Goal: Use online tool/utility: Utilize a website feature to perform a specific function

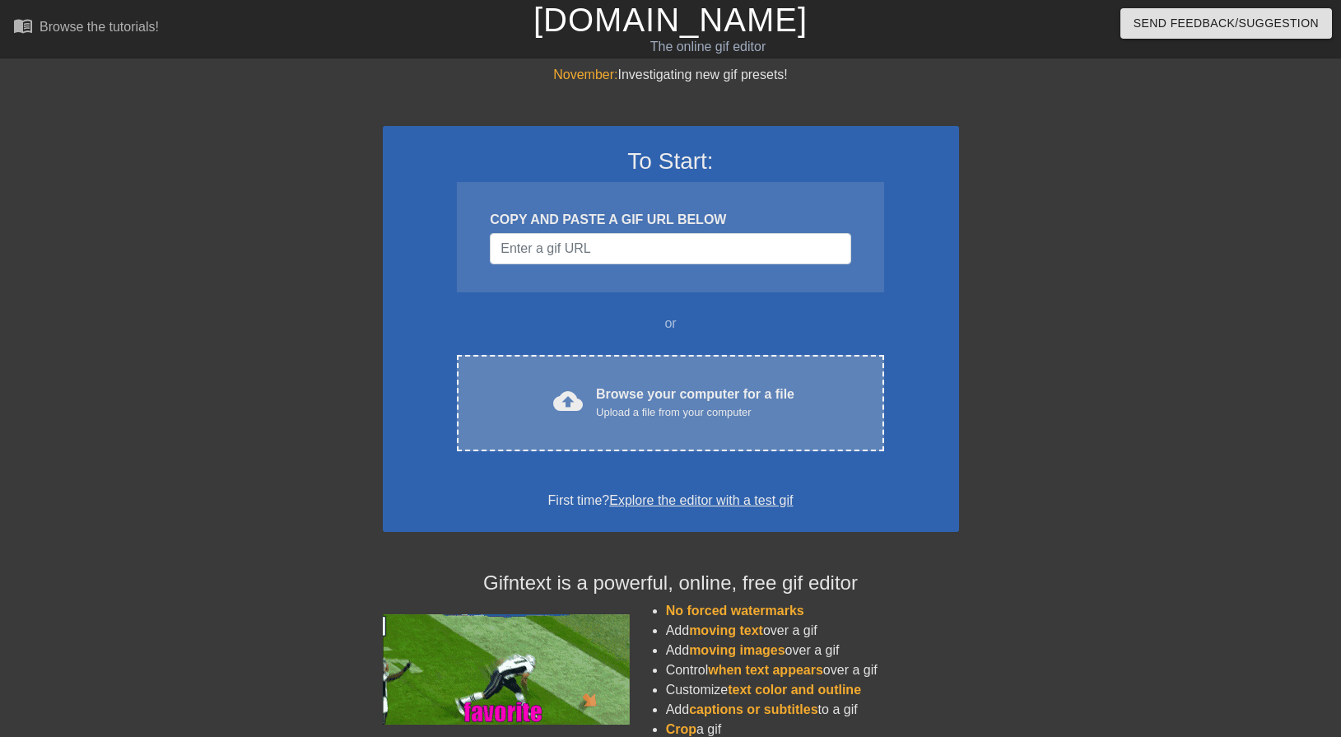
click at [634, 426] on div "cloud_upload Browse your computer for a file Upload a file from your computer C…" at bounding box center [670, 403] width 426 height 96
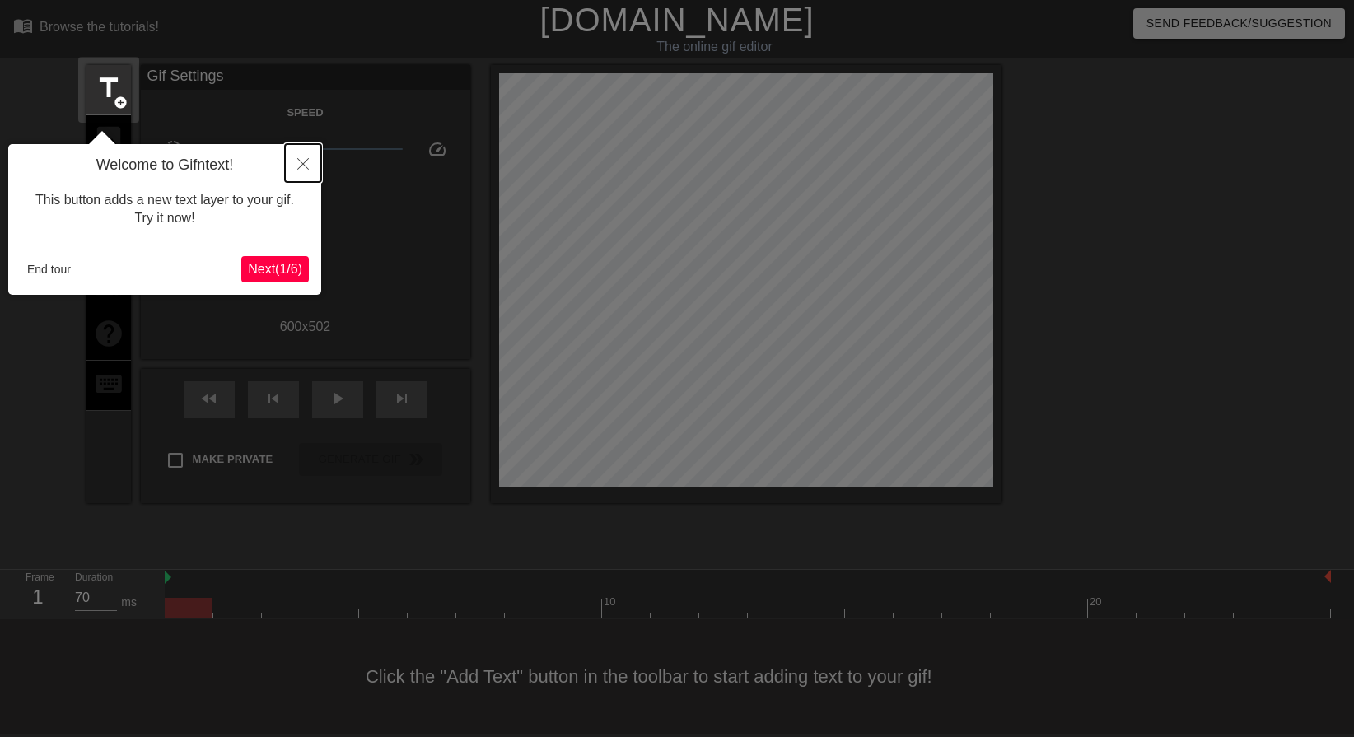
click at [301, 166] on icon "Close" at bounding box center [303, 164] width 12 height 12
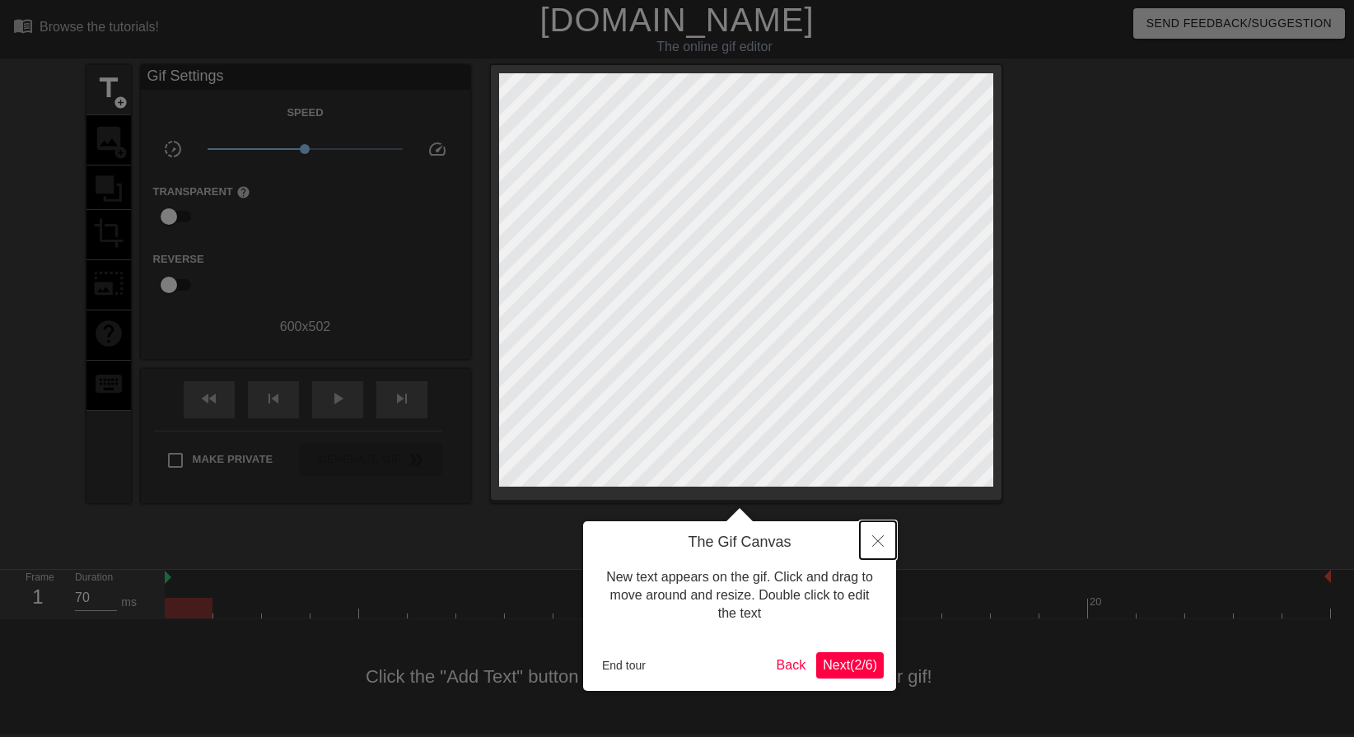
click at [879, 545] on icon "Close" at bounding box center [878, 541] width 12 height 12
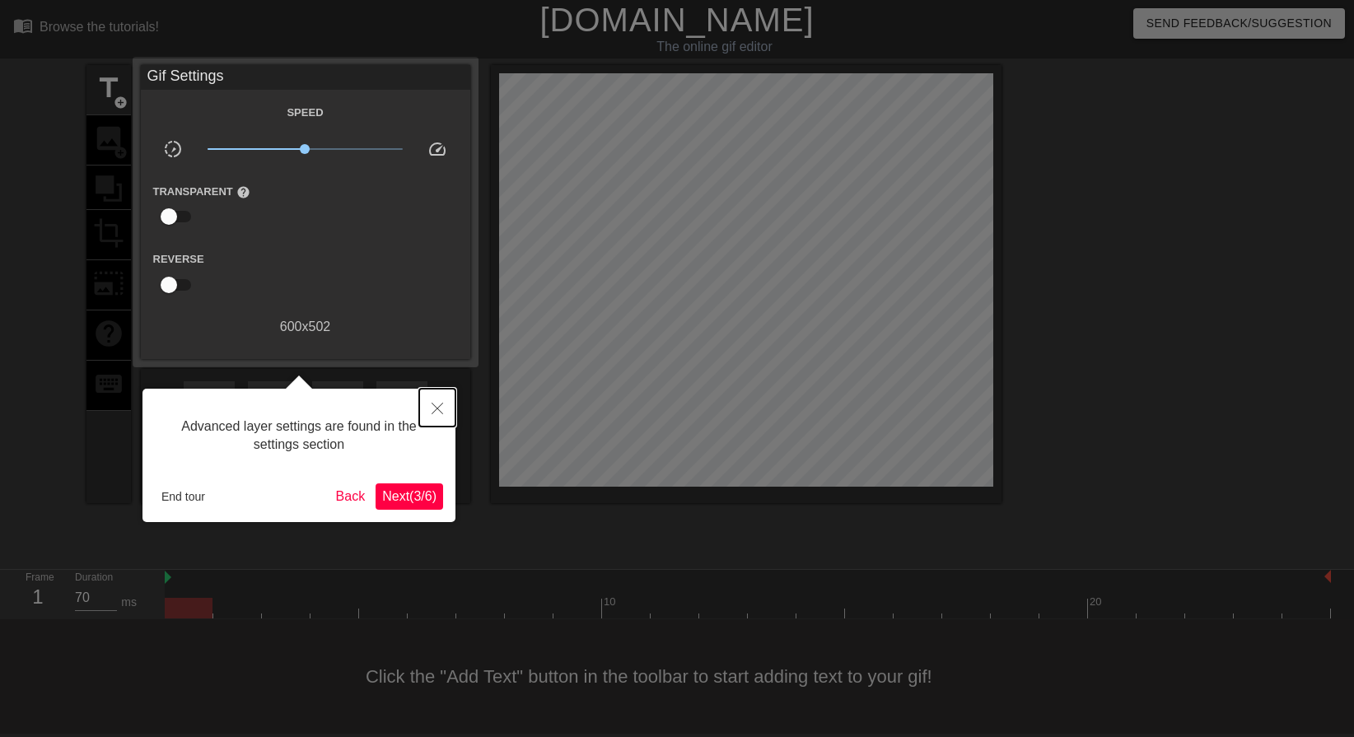
click at [437, 409] on icon "Close" at bounding box center [437, 409] width 12 height 12
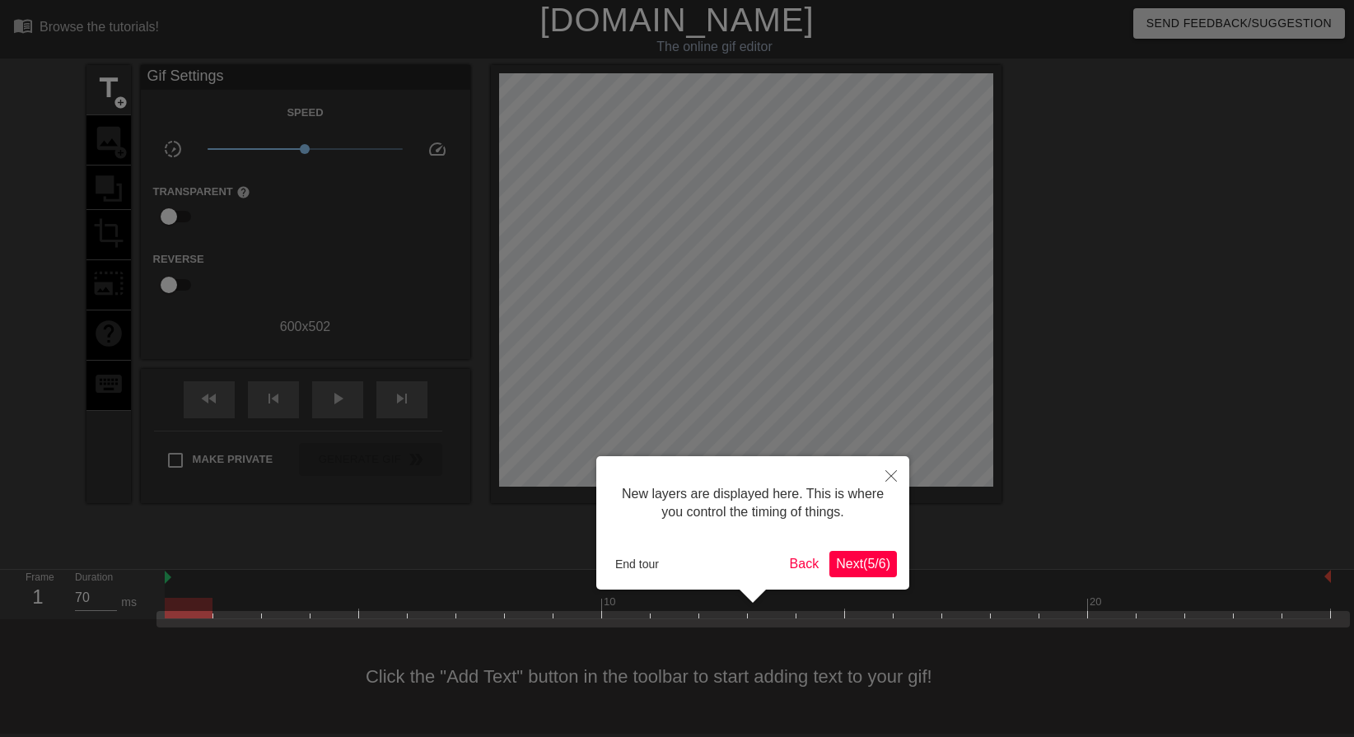
scroll to position [14, 0]
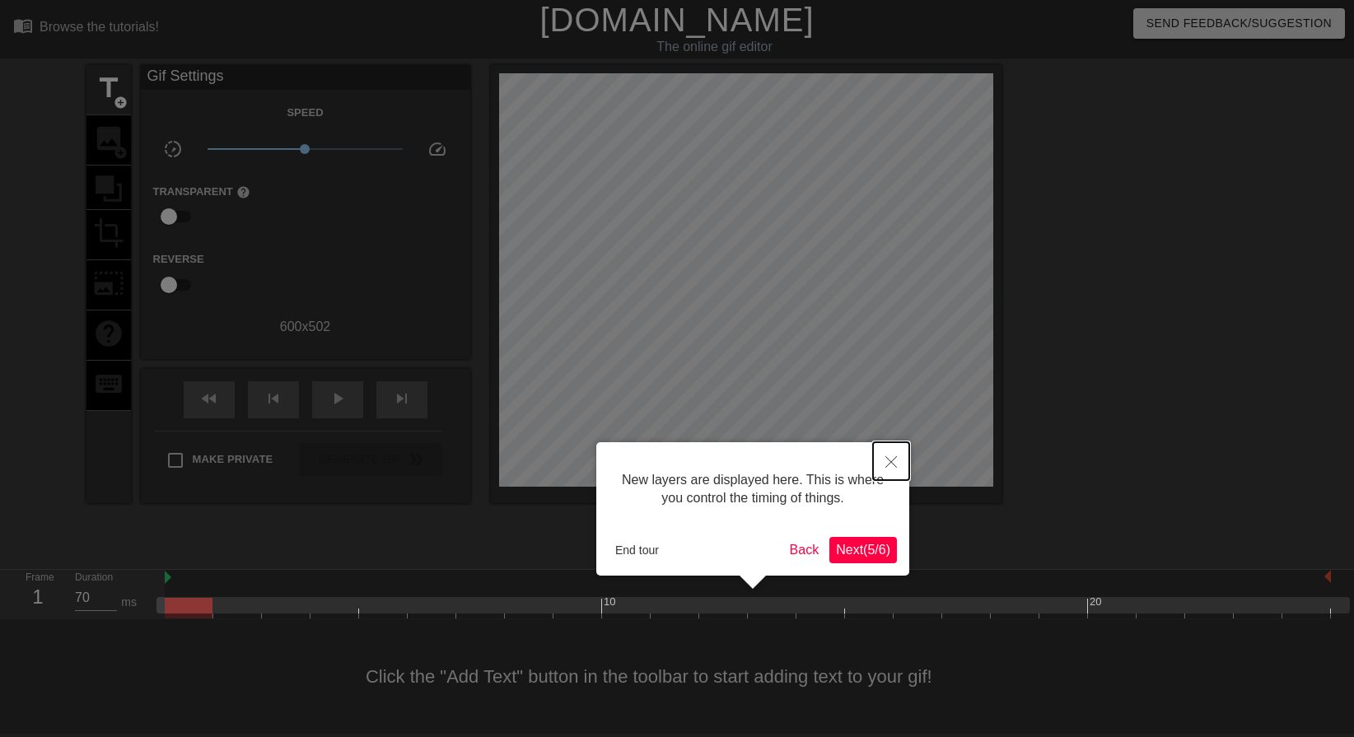
click at [900, 468] on button "Close" at bounding box center [891, 461] width 36 height 38
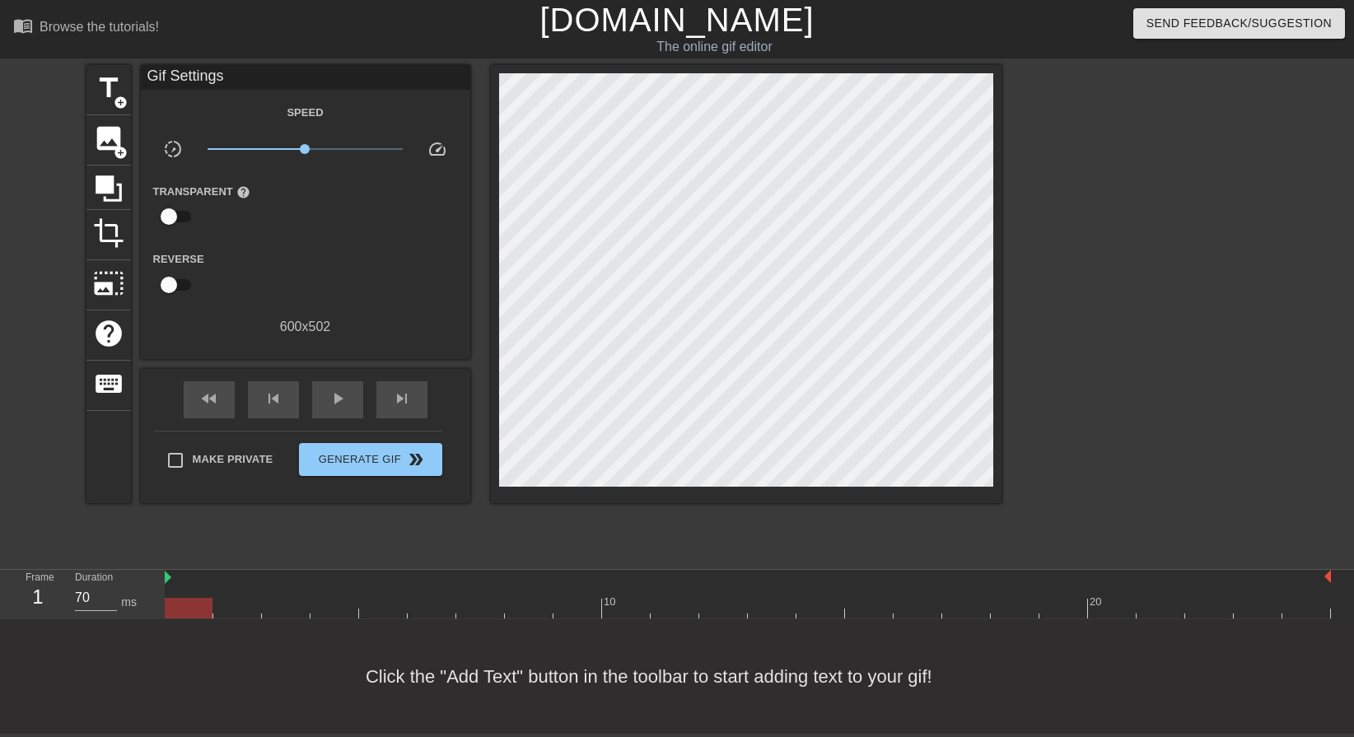
click at [193, 609] on div at bounding box center [189, 608] width 48 height 21
click at [113, 88] on span "title" at bounding box center [108, 87] width 31 height 31
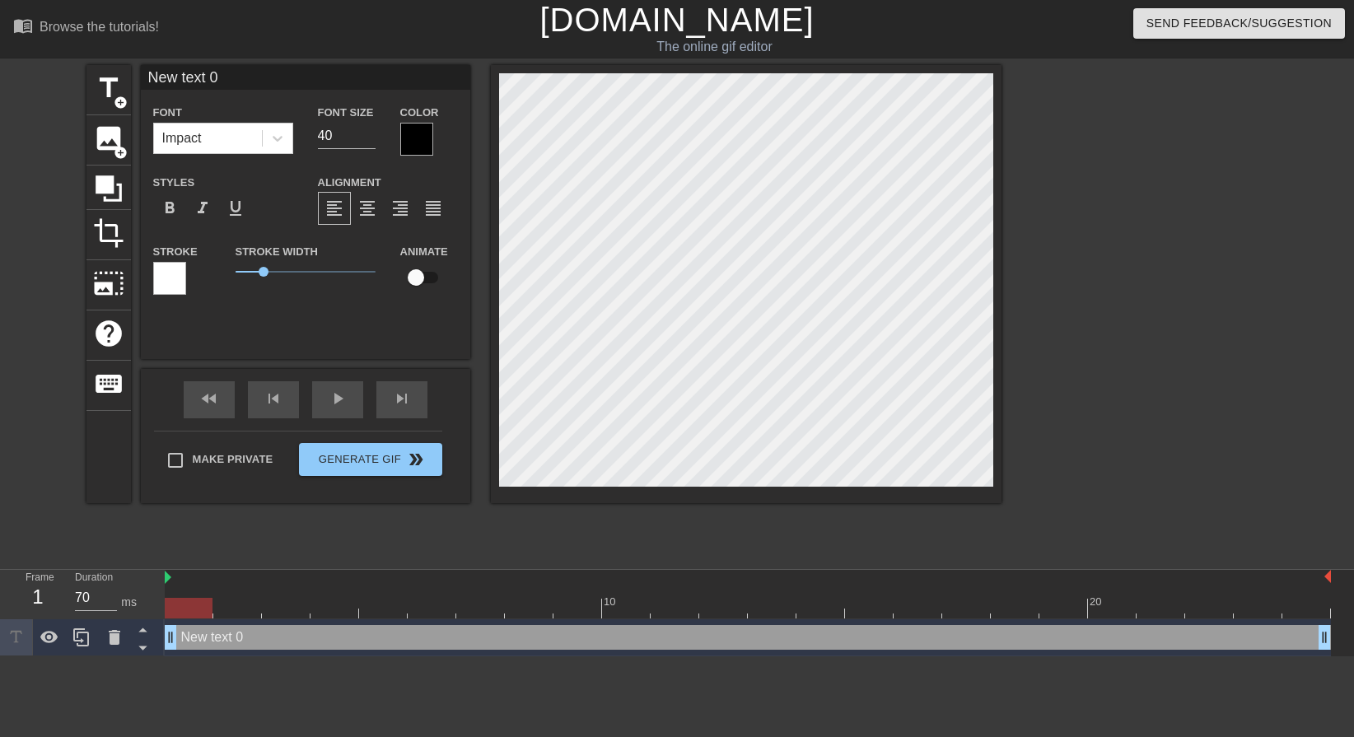
scroll to position [2, 2]
type input "E"
type textarea "E"
type input "Es"
type textarea "Es"
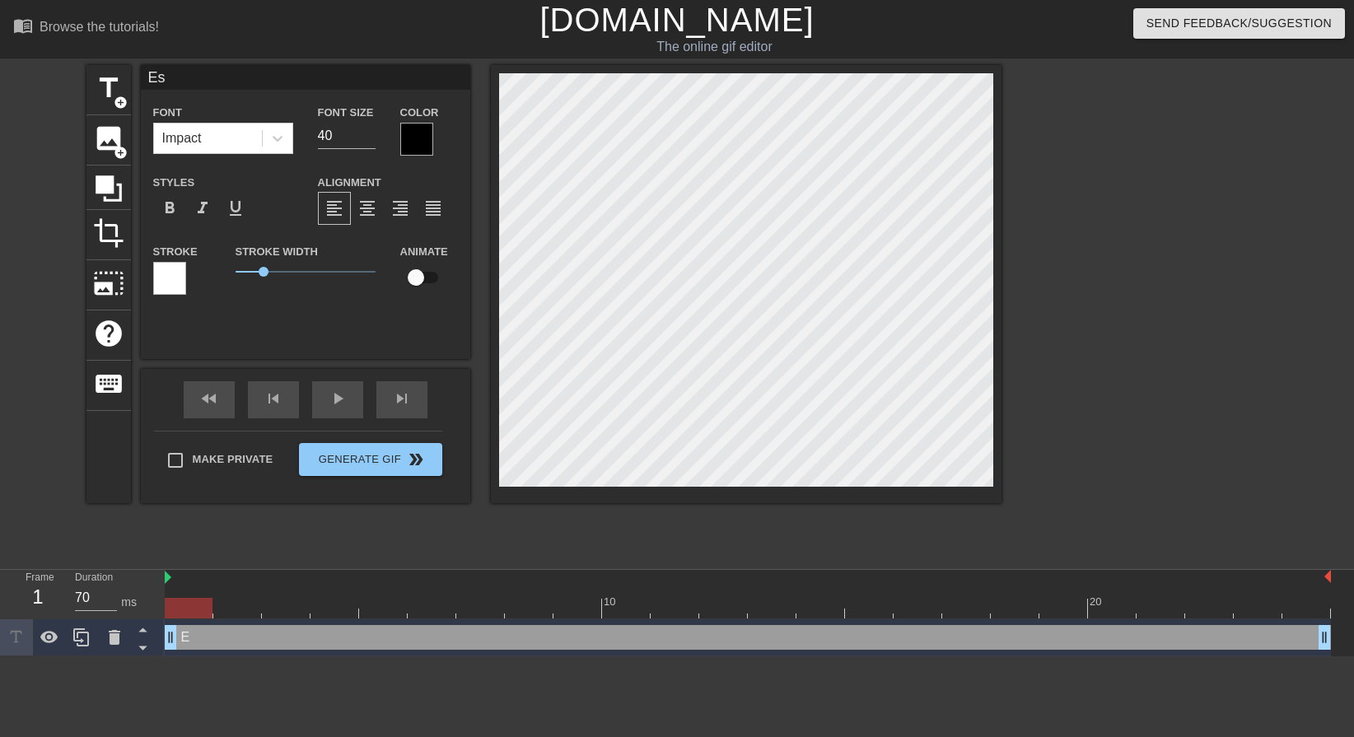
type input "Est"
type textarea "Est"
type input "Este"
type textarea "Este"
type input "Estel"
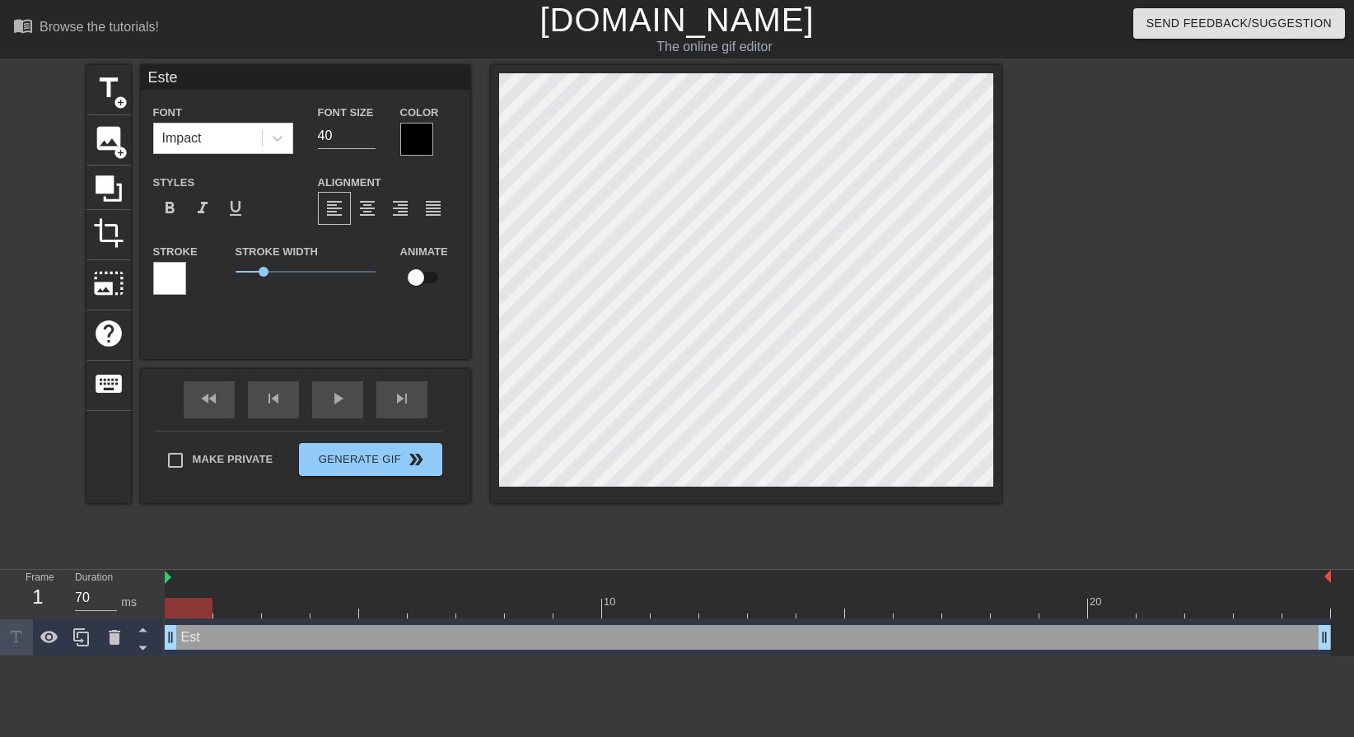
type textarea "Estel"
type input "Estell"
type textarea "Estell"
type input "Estelle"
type textarea "Estelle"
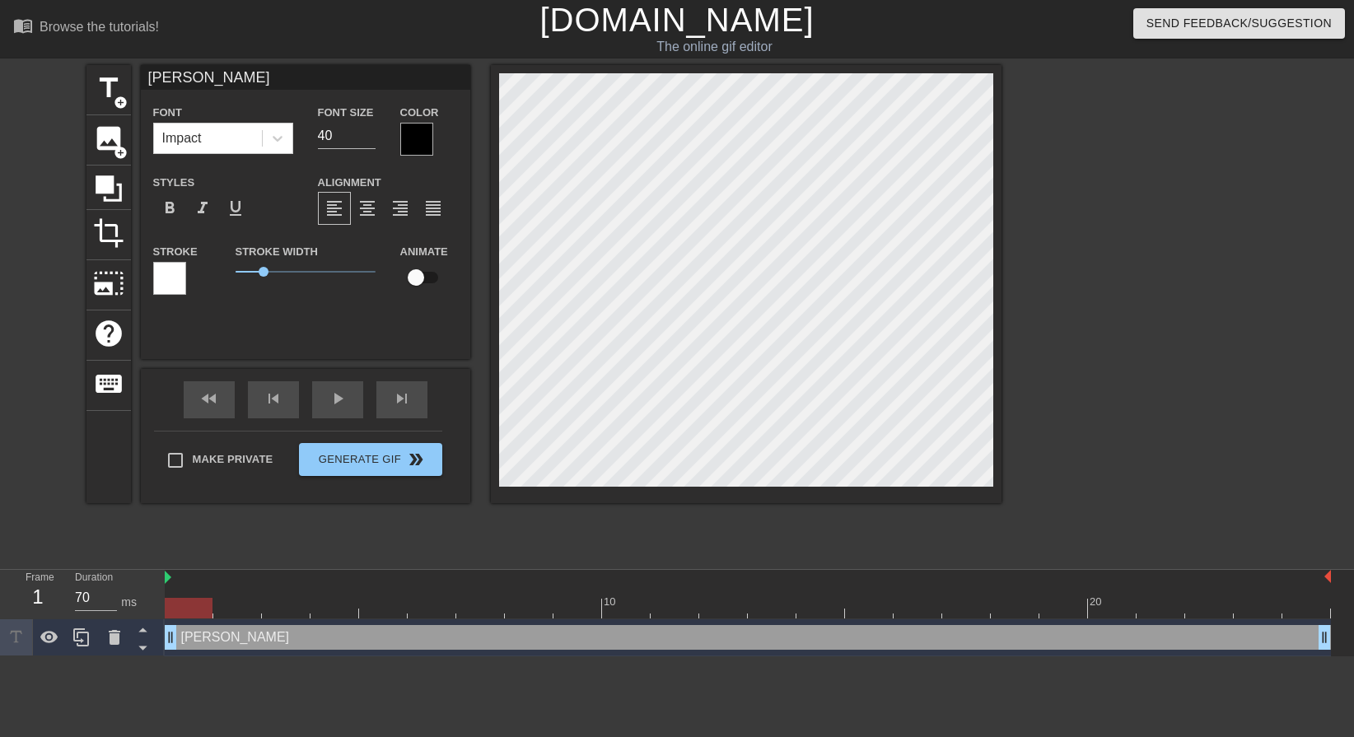
type input "Estelle!"
type textarea "Estelle!"
click at [427, 130] on div at bounding box center [416, 139] width 33 height 33
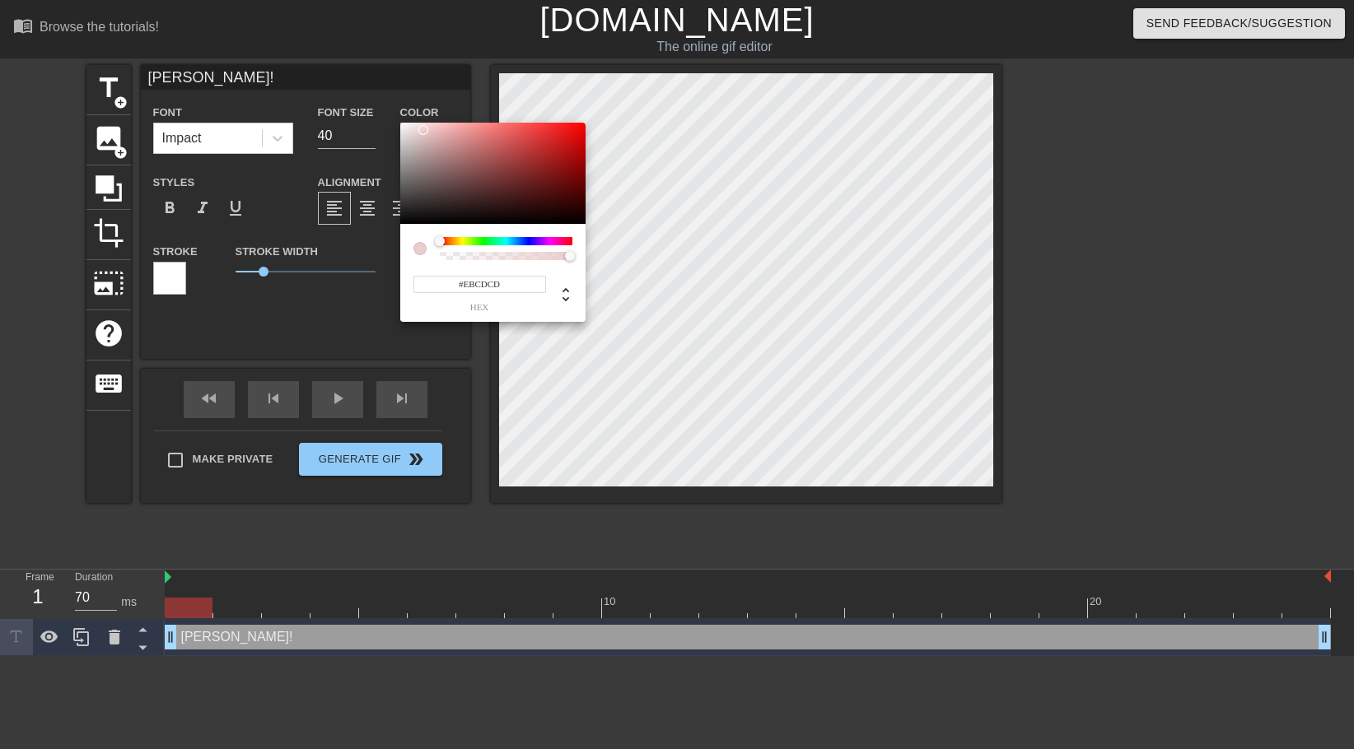
click at [423, 130] on div at bounding box center [492, 174] width 185 height 102
type input "#FFFFFF"
drag, startPoint x: 422, startPoint y: 130, endPoint x: 388, endPoint y: 91, distance: 52.5
click at [388, 91] on div "#FFFFFF hex" at bounding box center [677, 374] width 1354 height 749
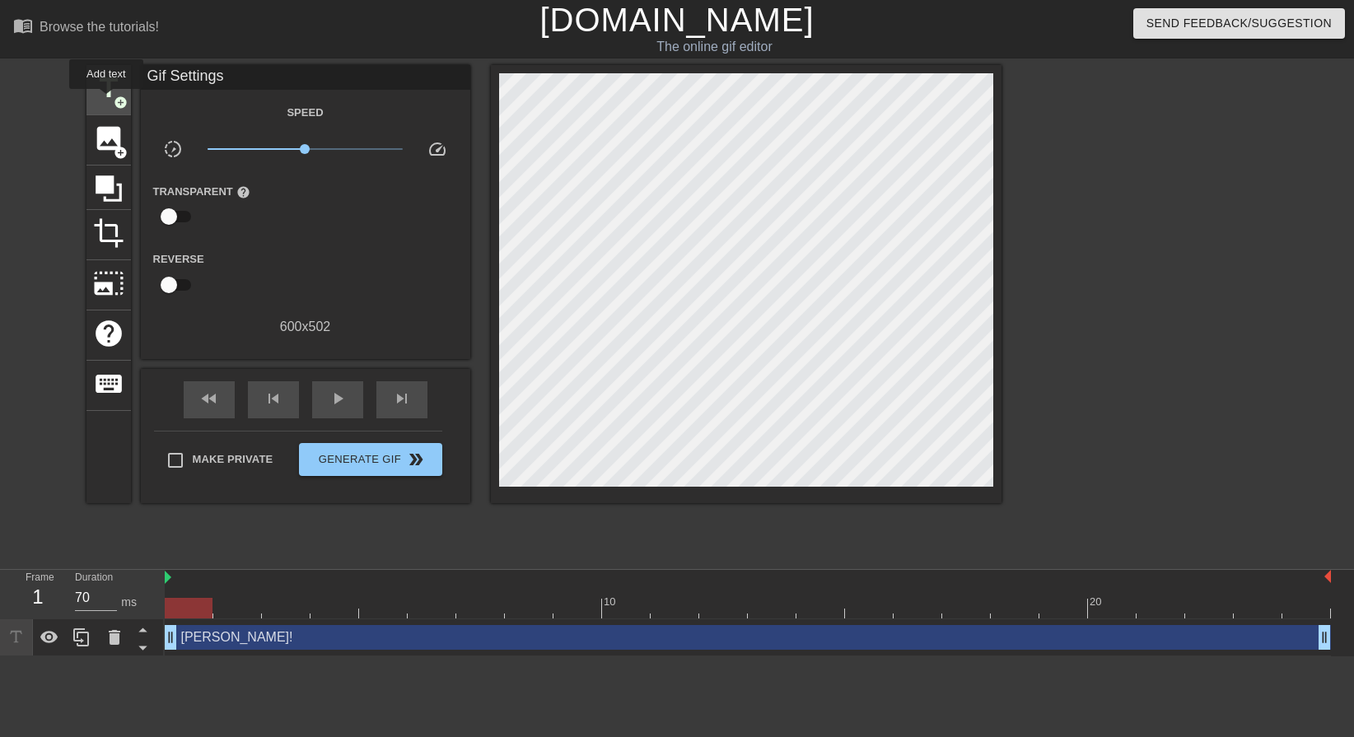
click at [106, 100] on span "title" at bounding box center [108, 87] width 31 height 31
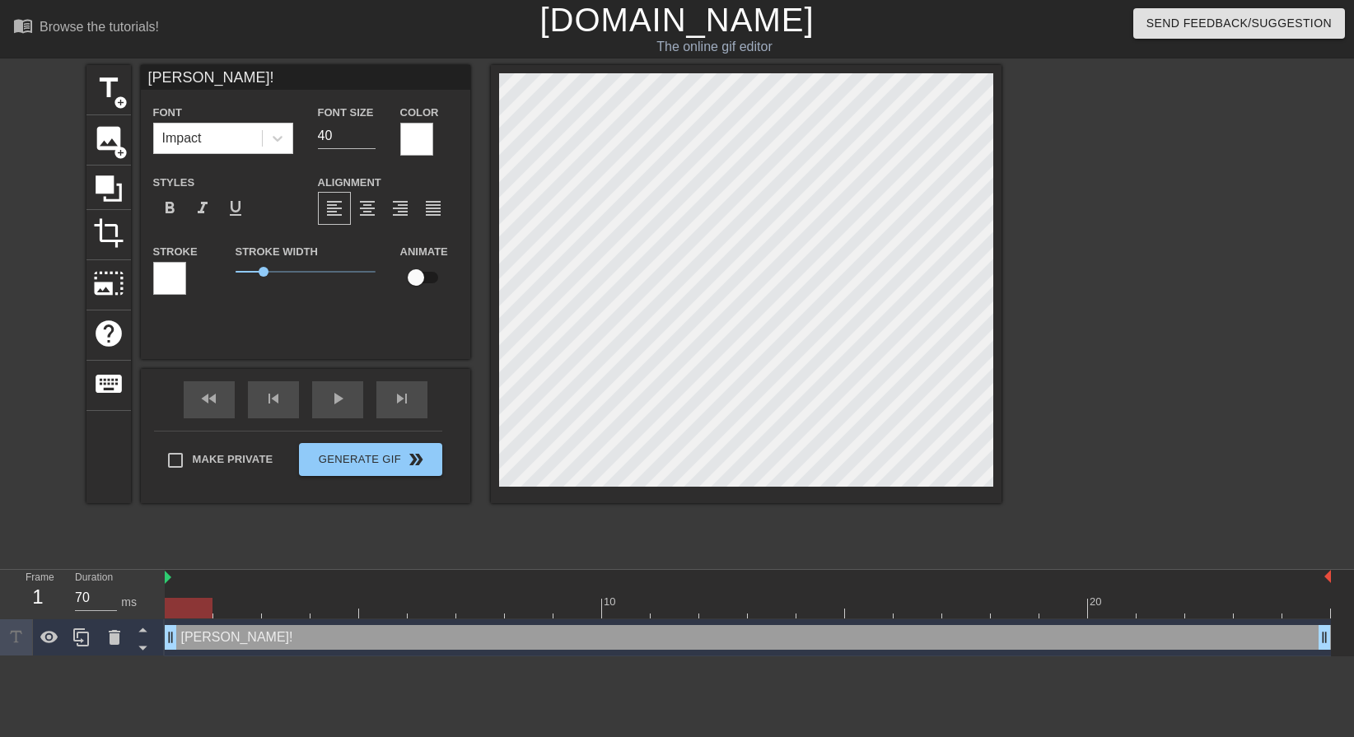
click at [179, 277] on div at bounding box center [169, 278] width 33 height 33
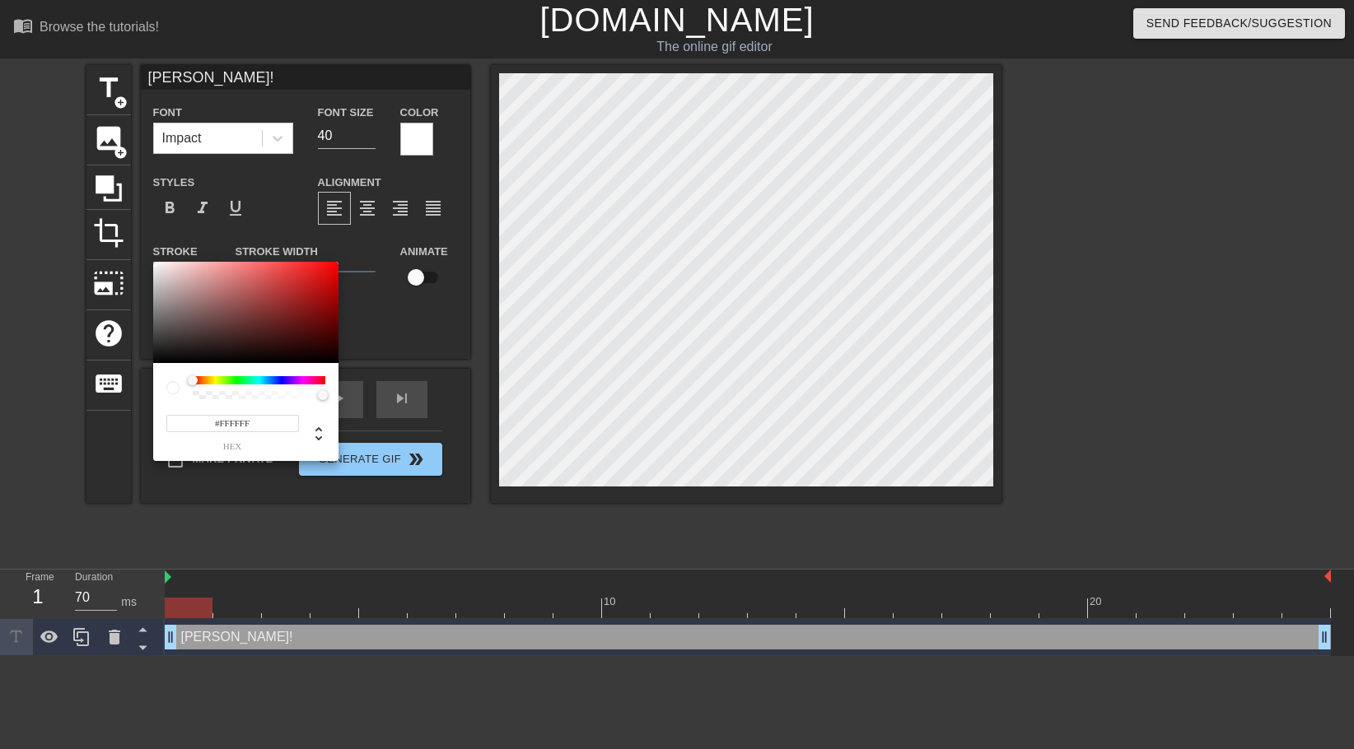
click at [203, 380] on div at bounding box center [259, 380] width 133 height 8
click at [201, 378] on div at bounding box center [206, 381] width 10 height 10
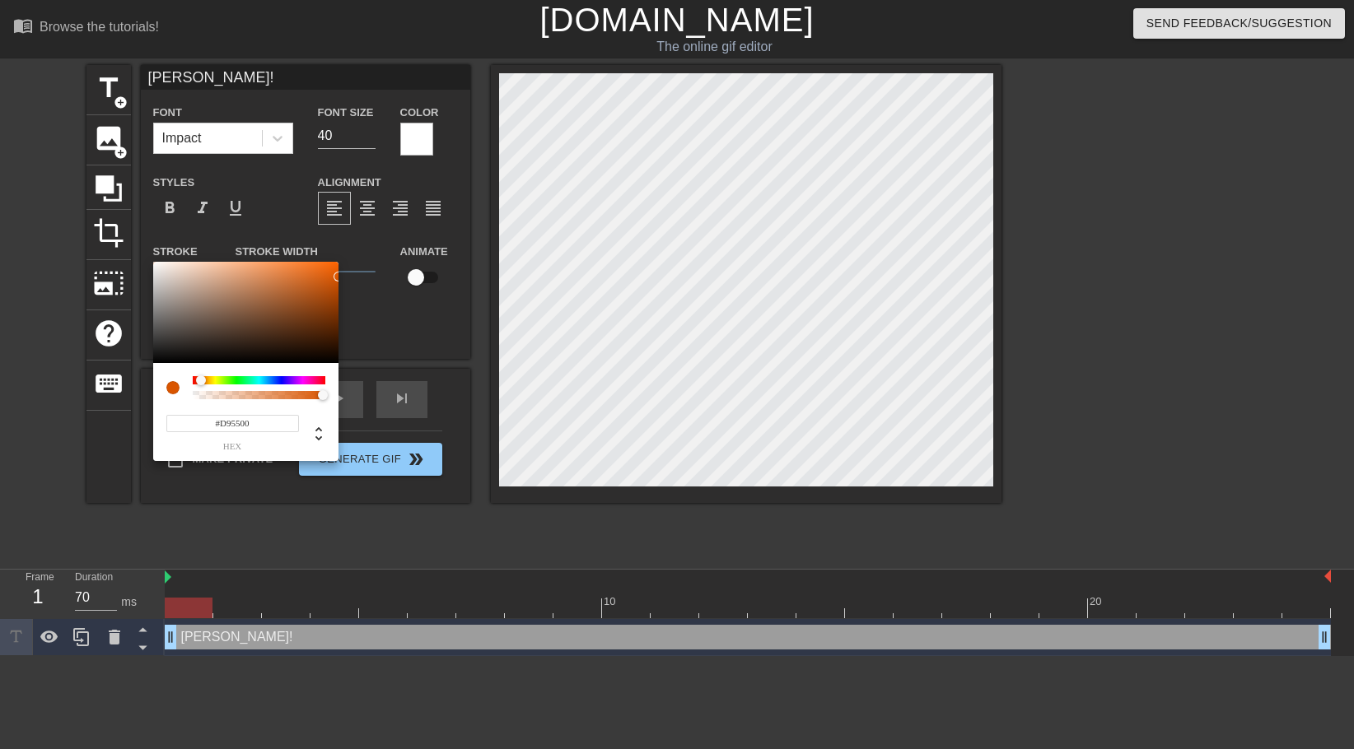
drag, startPoint x: 325, startPoint y: 268, endPoint x: 355, endPoint y: 277, distance: 31.0
click at [355, 277] on div "#D95500 hex" at bounding box center [677, 374] width 1354 height 749
click at [202, 376] on div at bounding box center [207, 381] width 10 height 10
type input "#CF5E06"
drag, startPoint x: 324, startPoint y: 286, endPoint x: 333, endPoint y: 281, distance: 10.3
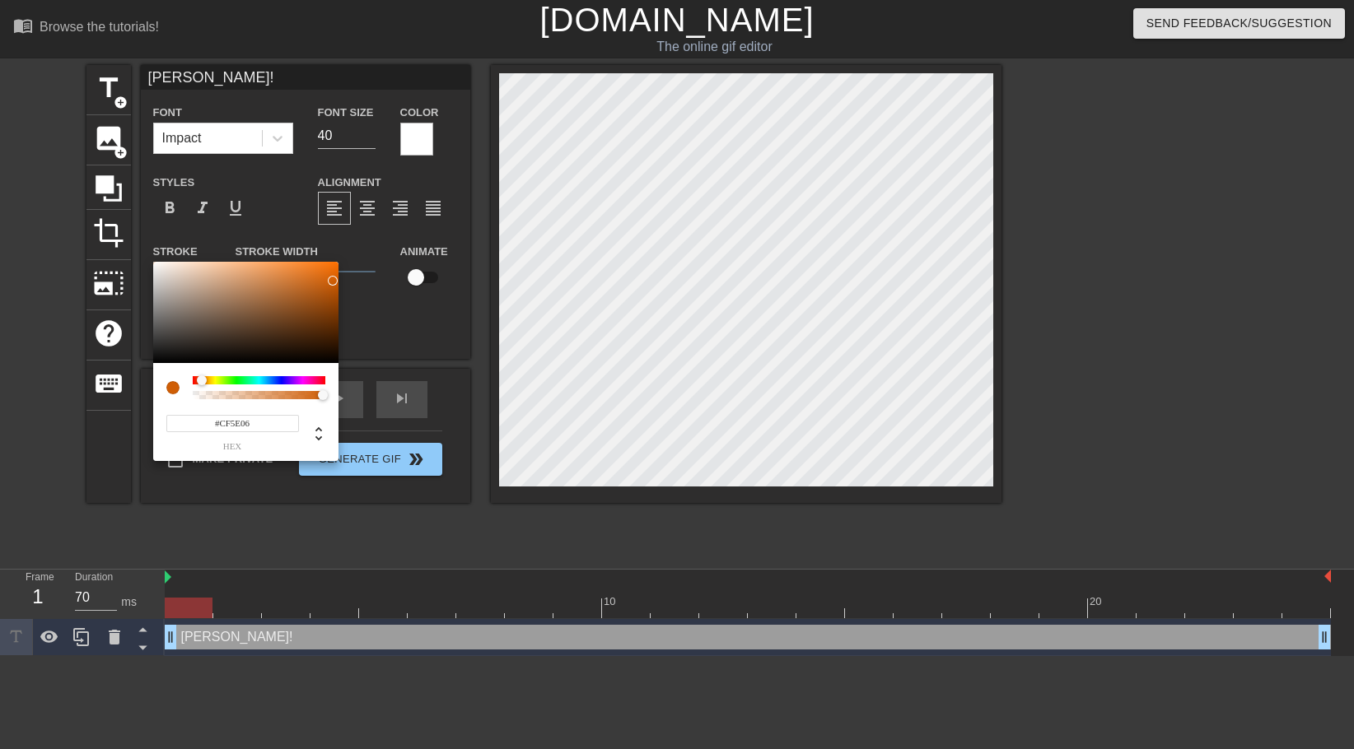
click at [333, 281] on div at bounding box center [245, 313] width 185 height 102
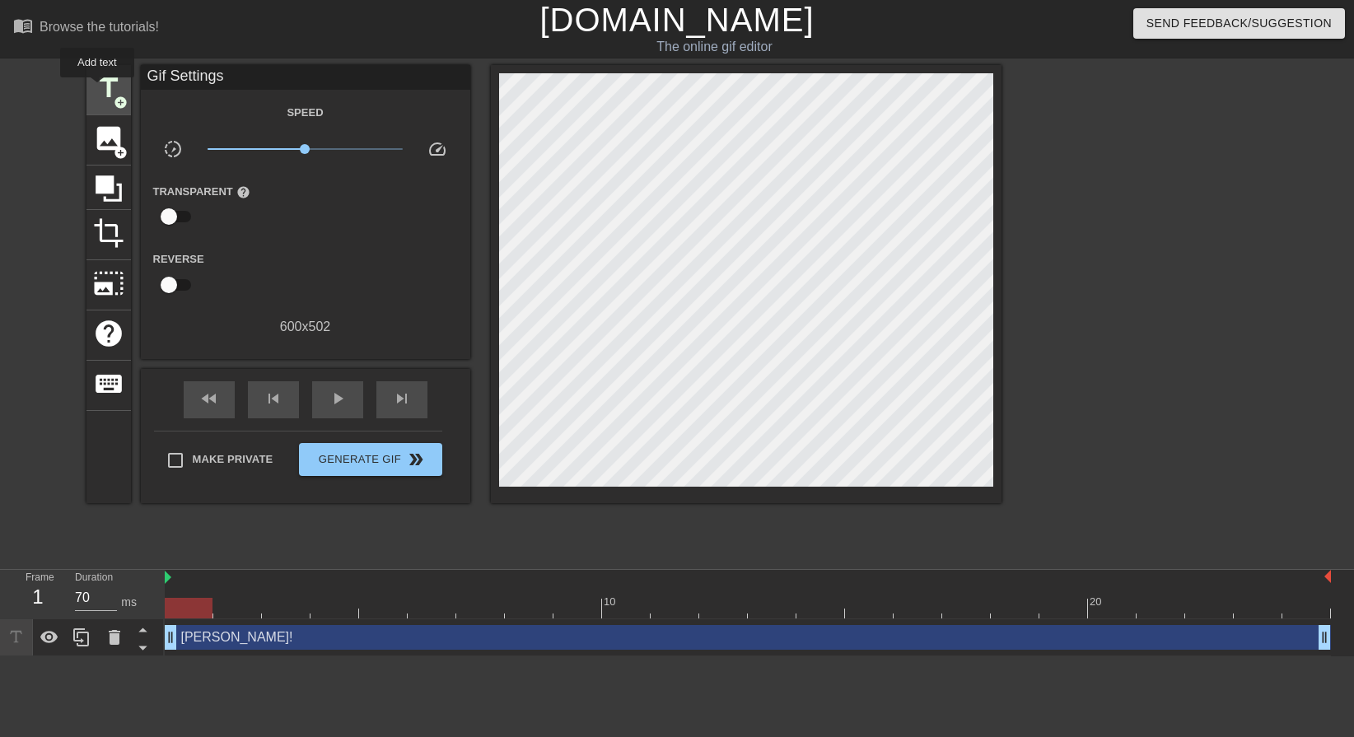
click at [97, 89] on span "title" at bounding box center [108, 87] width 31 height 31
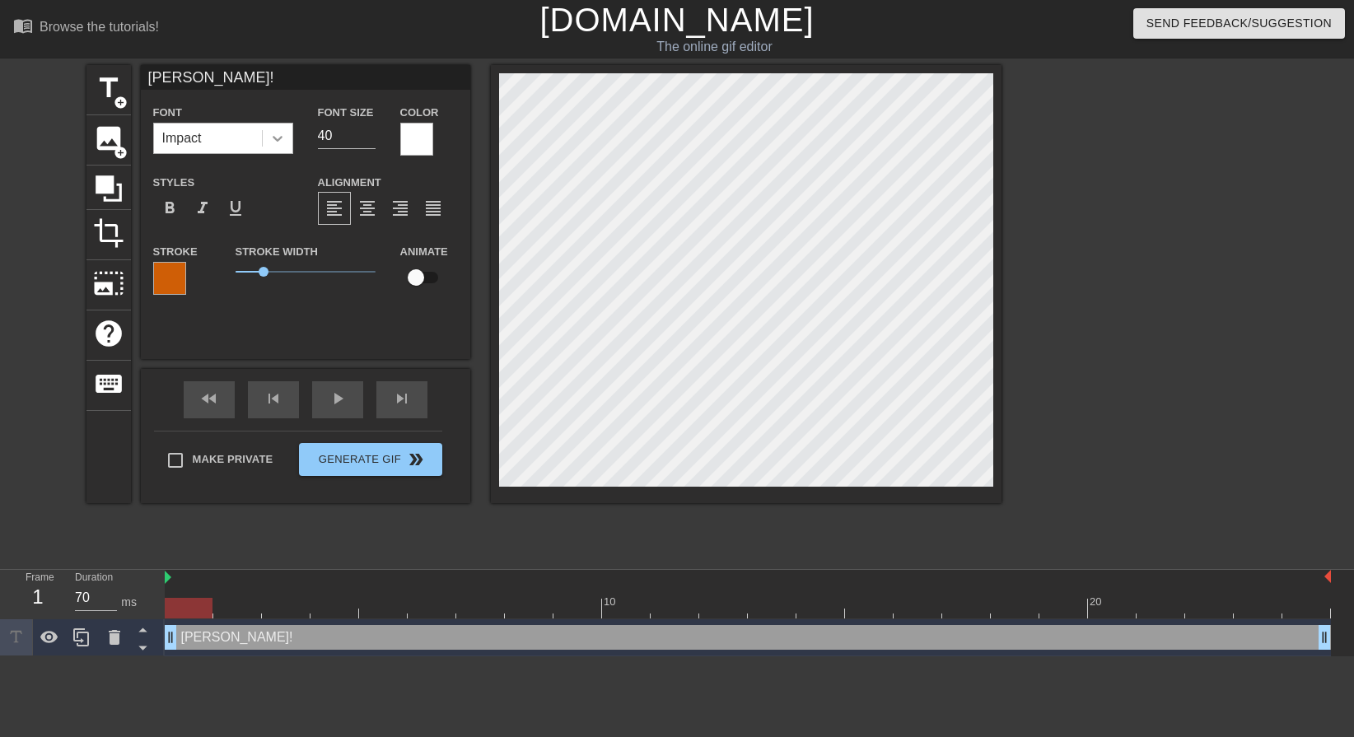
click at [273, 128] on div at bounding box center [278, 138] width 30 height 30
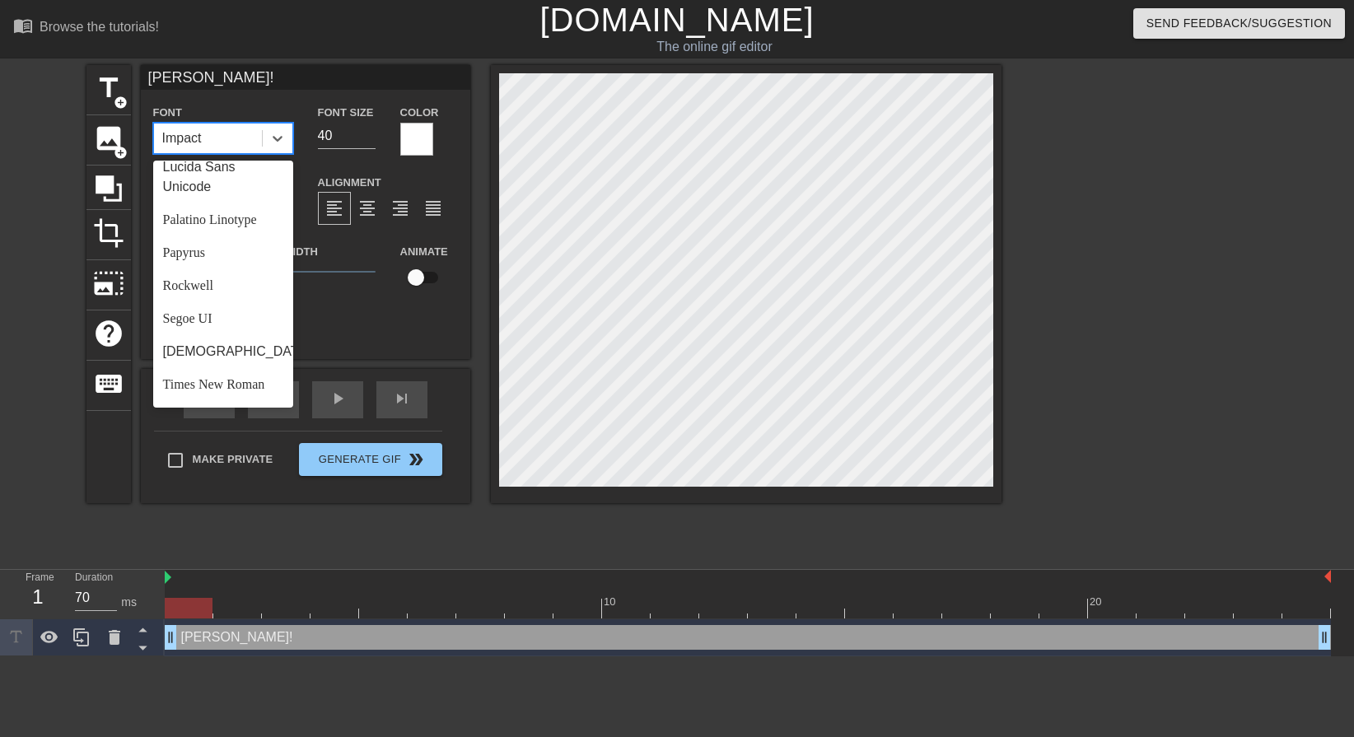
scroll to position [589, 0]
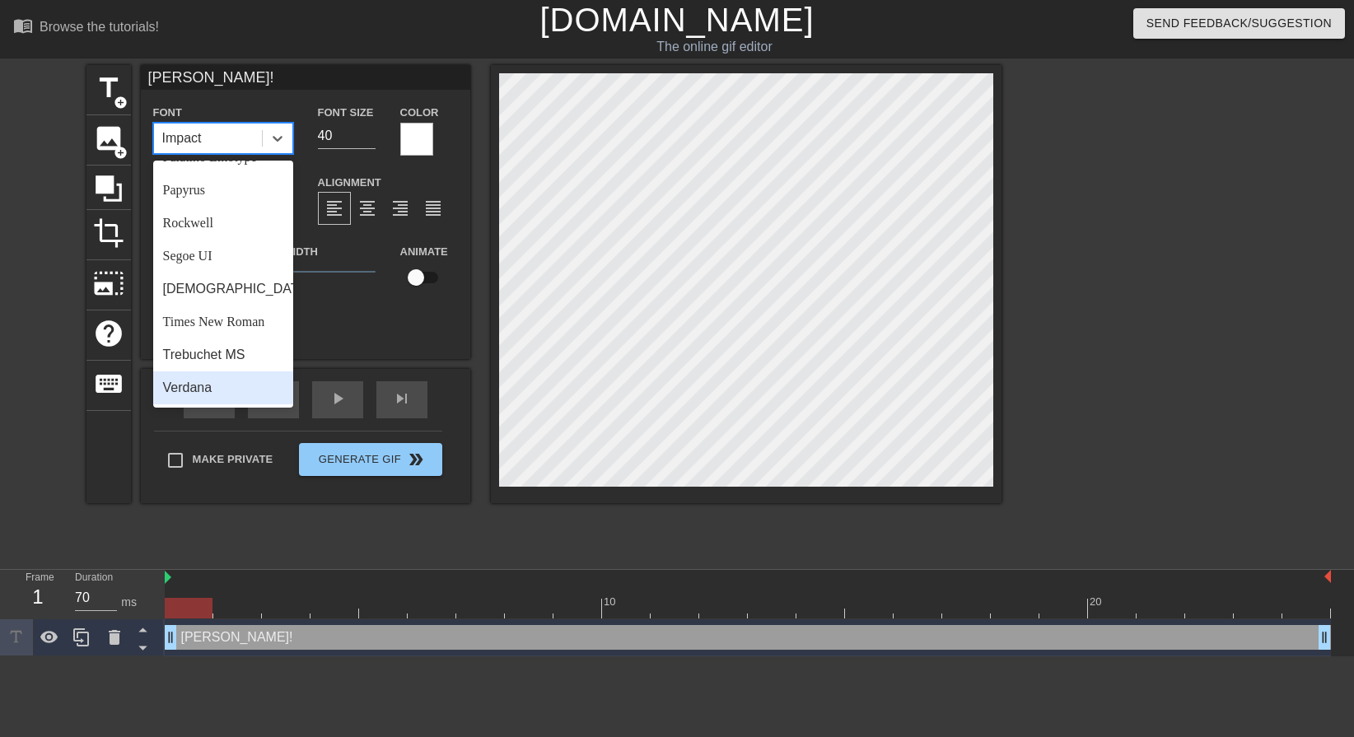
click at [229, 394] on div "Verdana" at bounding box center [223, 387] width 140 height 33
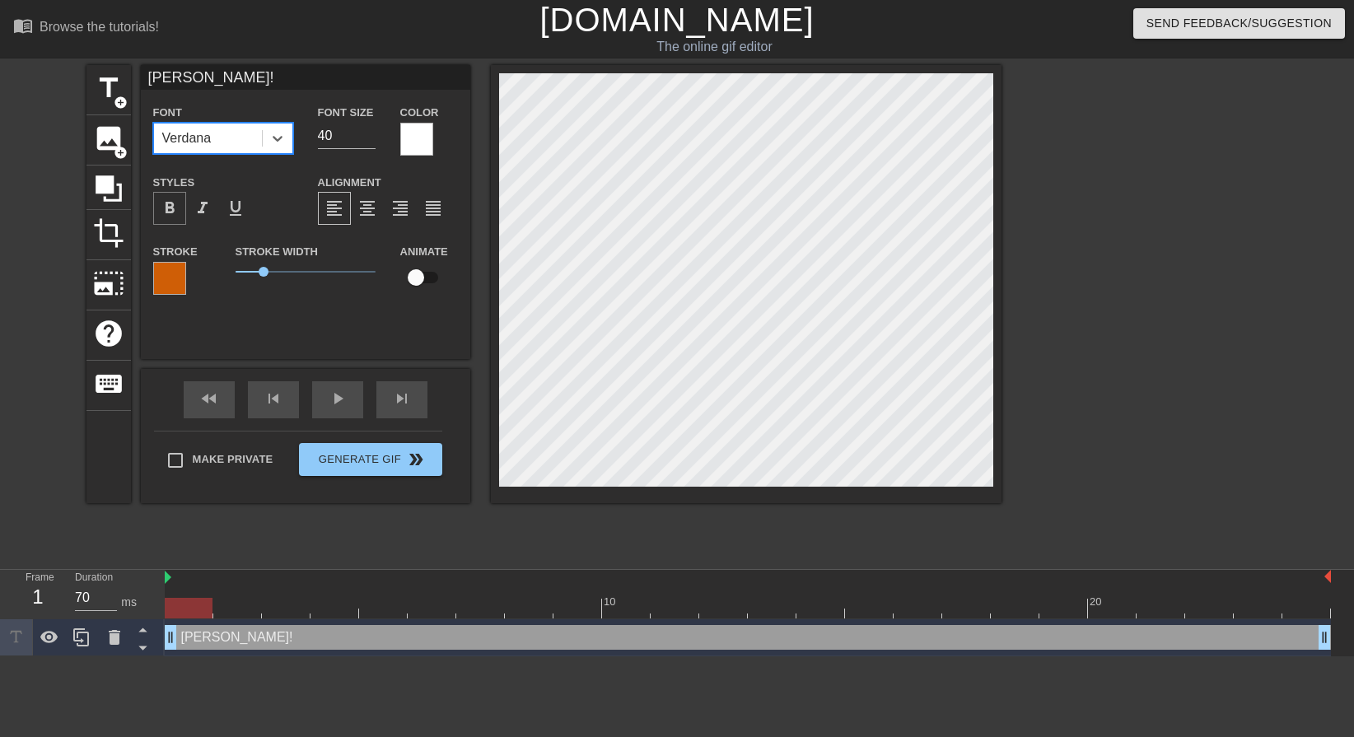
click at [174, 208] on span "format_bold" at bounding box center [170, 208] width 20 height 20
click at [326, 398] on div "play_arrow" at bounding box center [337, 399] width 51 height 37
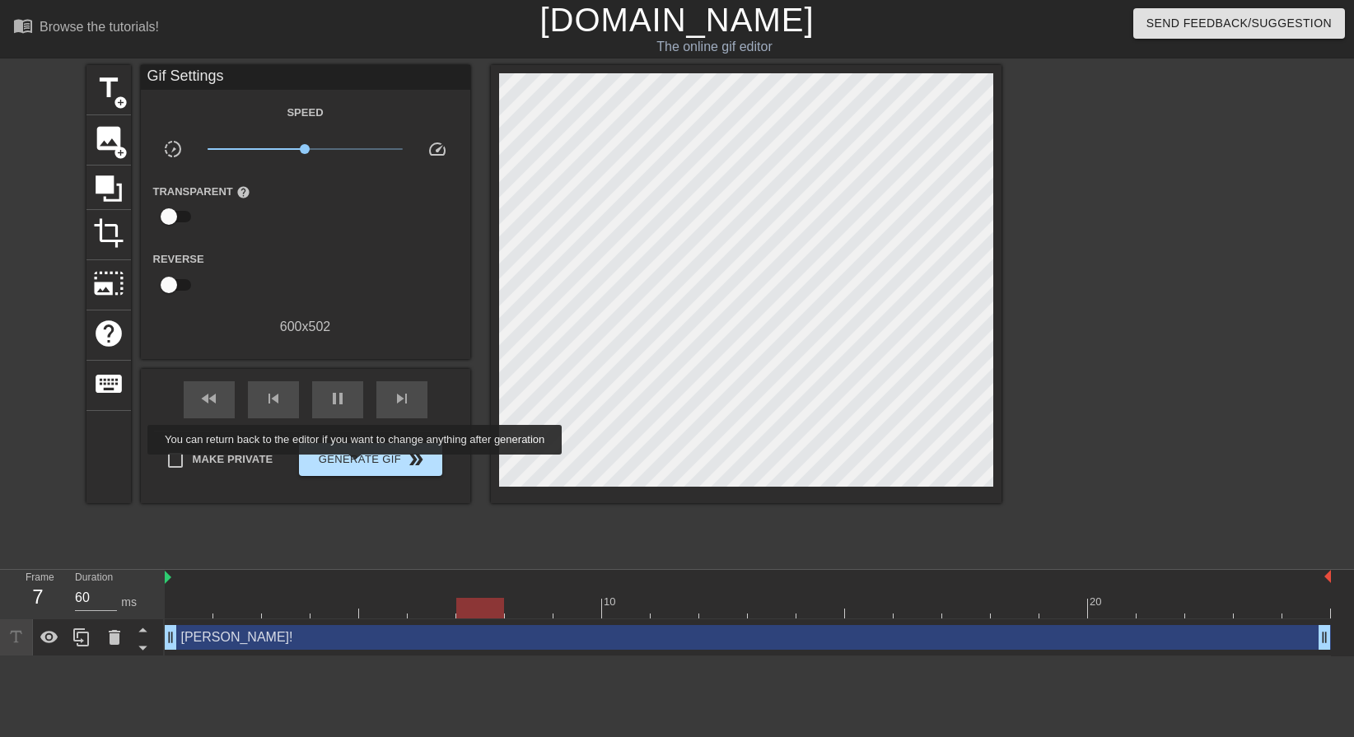
type input "70"
click at [356, 466] on span "Generate Gif double_arrow" at bounding box center [369, 460] width 129 height 20
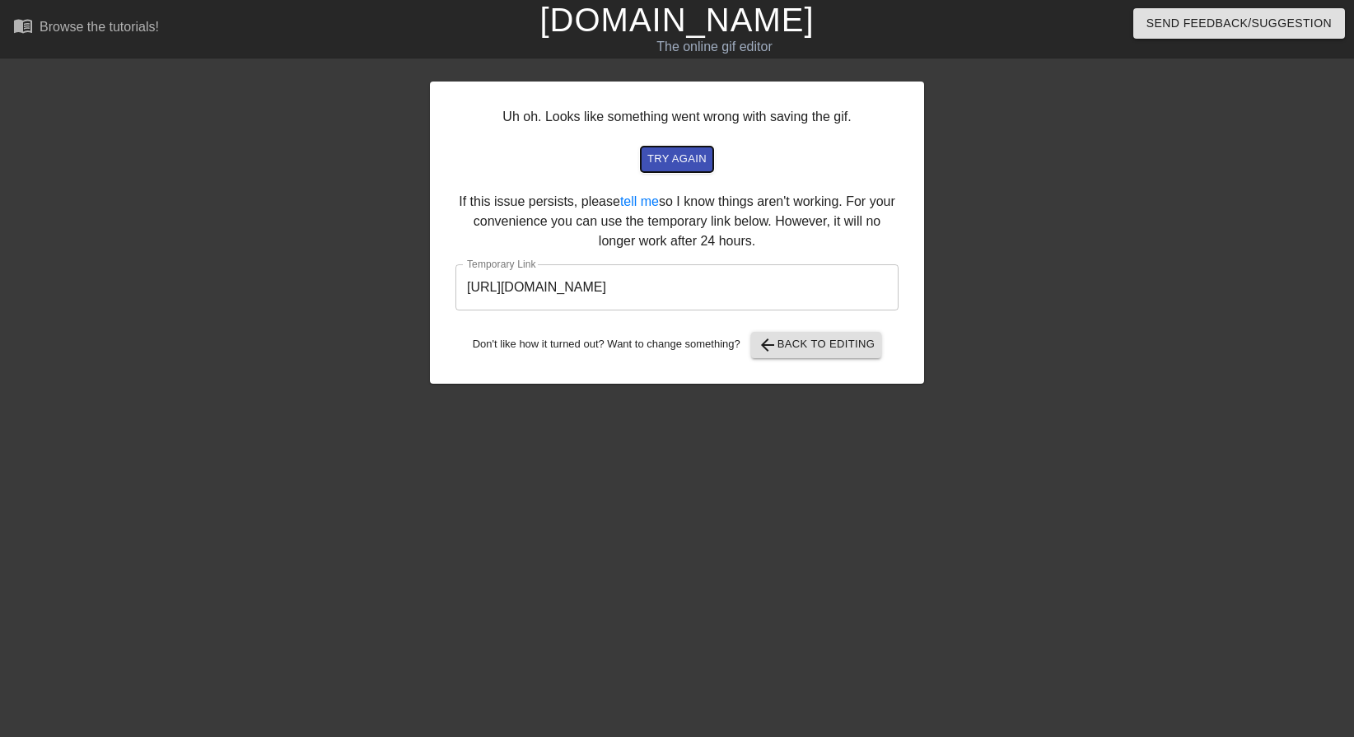
click at [686, 169] on button "try again" at bounding box center [677, 160] width 72 height 26
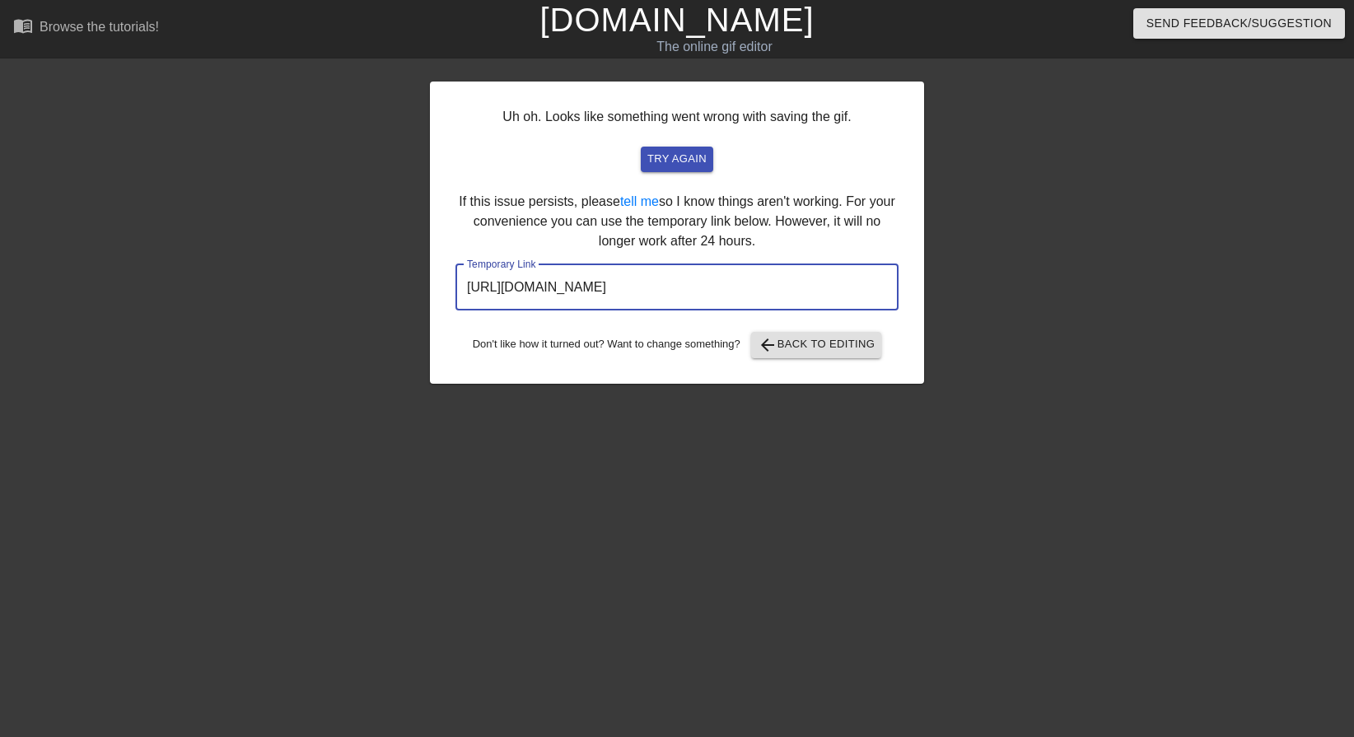
click at [669, 282] on input "https://www.gifntext.com/temp_generations/Y3bvepOG.gif" at bounding box center [676, 287] width 443 height 46
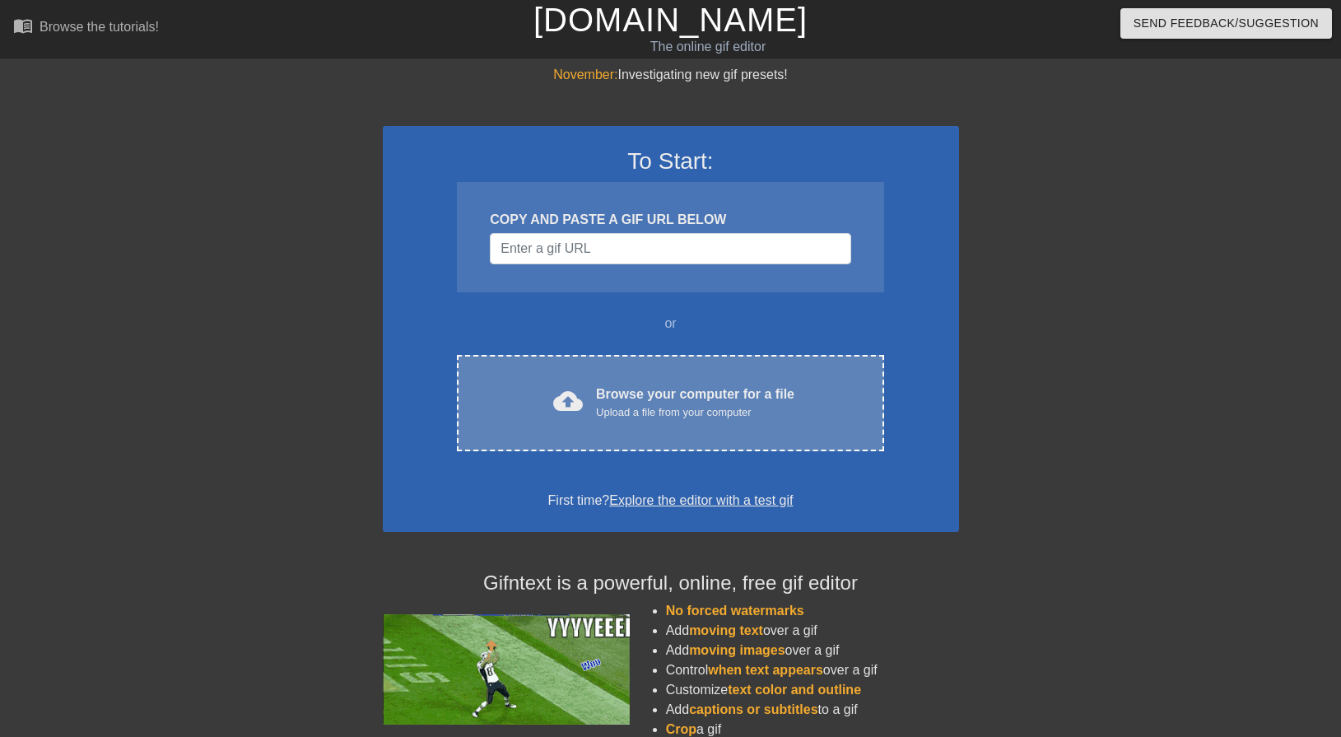
click at [619, 419] on div "Upload a file from your computer" at bounding box center [695, 412] width 198 height 16
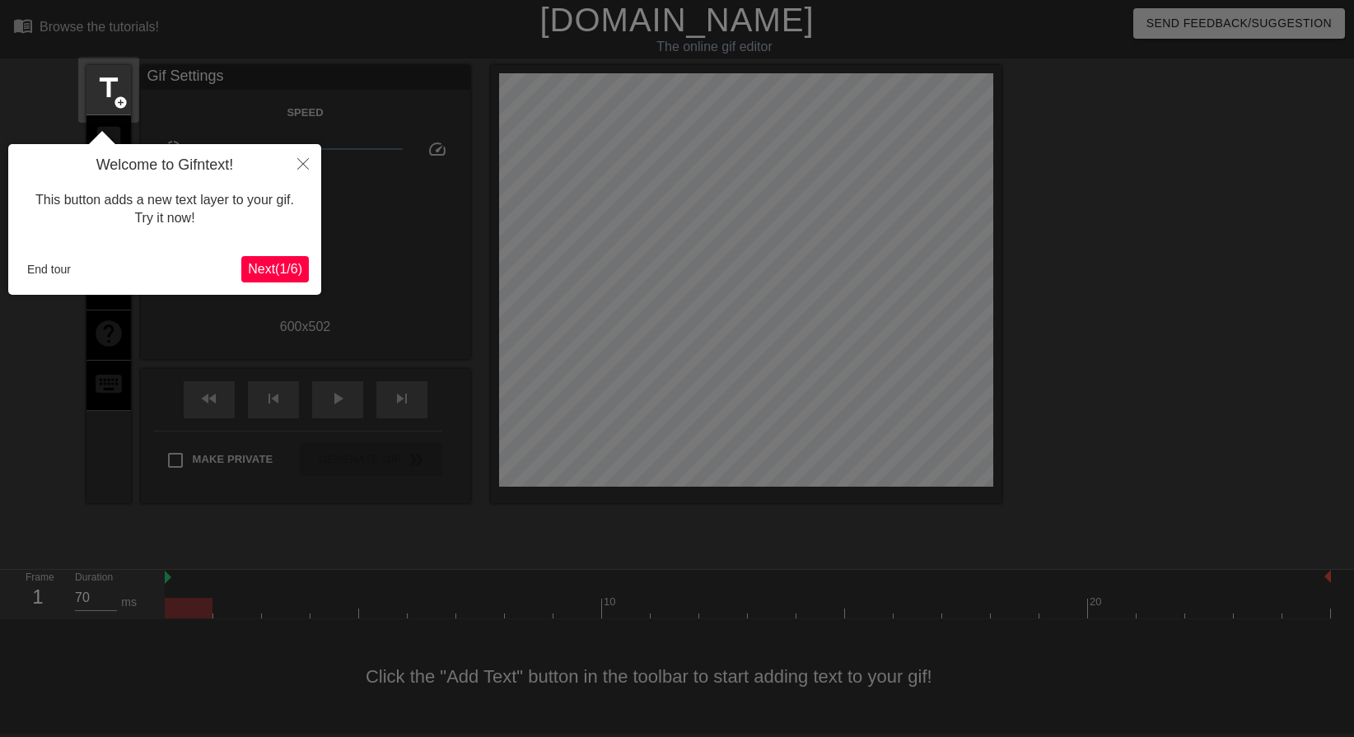
click at [254, 271] on span "Next ( 1 / 6 )" at bounding box center [275, 269] width 54 height 14
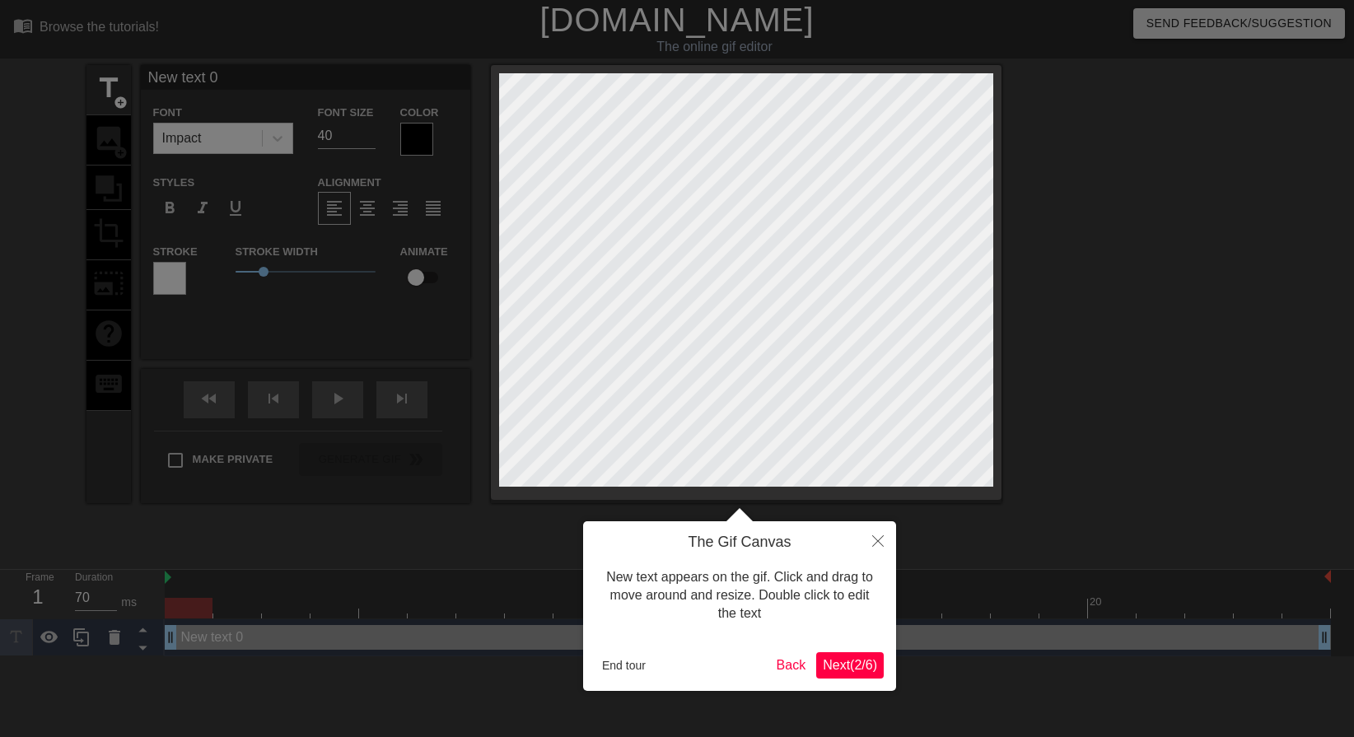
click at [869, 664] on span "Next ( 2 / 6 )" at bounding box center [849, 665] width 54 height 14
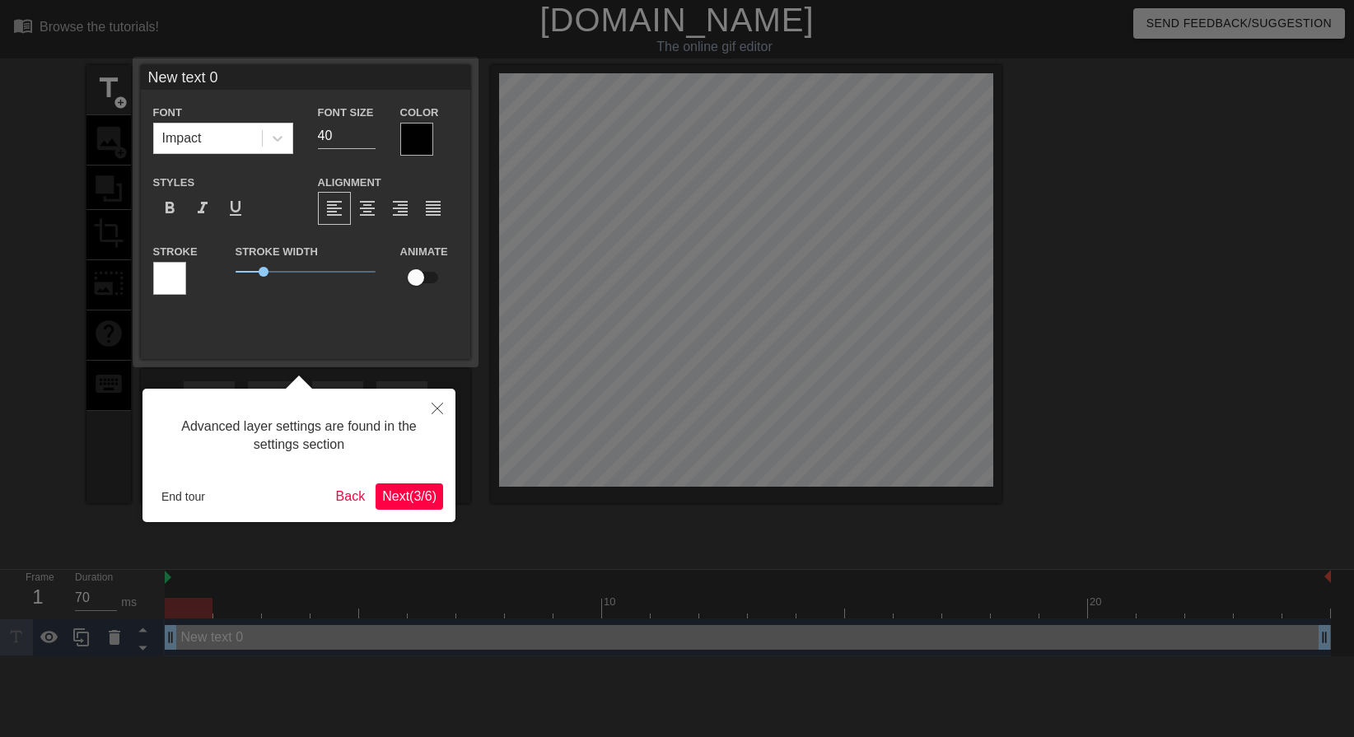
click at [399, 495] on span "Next ( 3 / 6 )" at bounding box center [409, 496] width 54 height 14
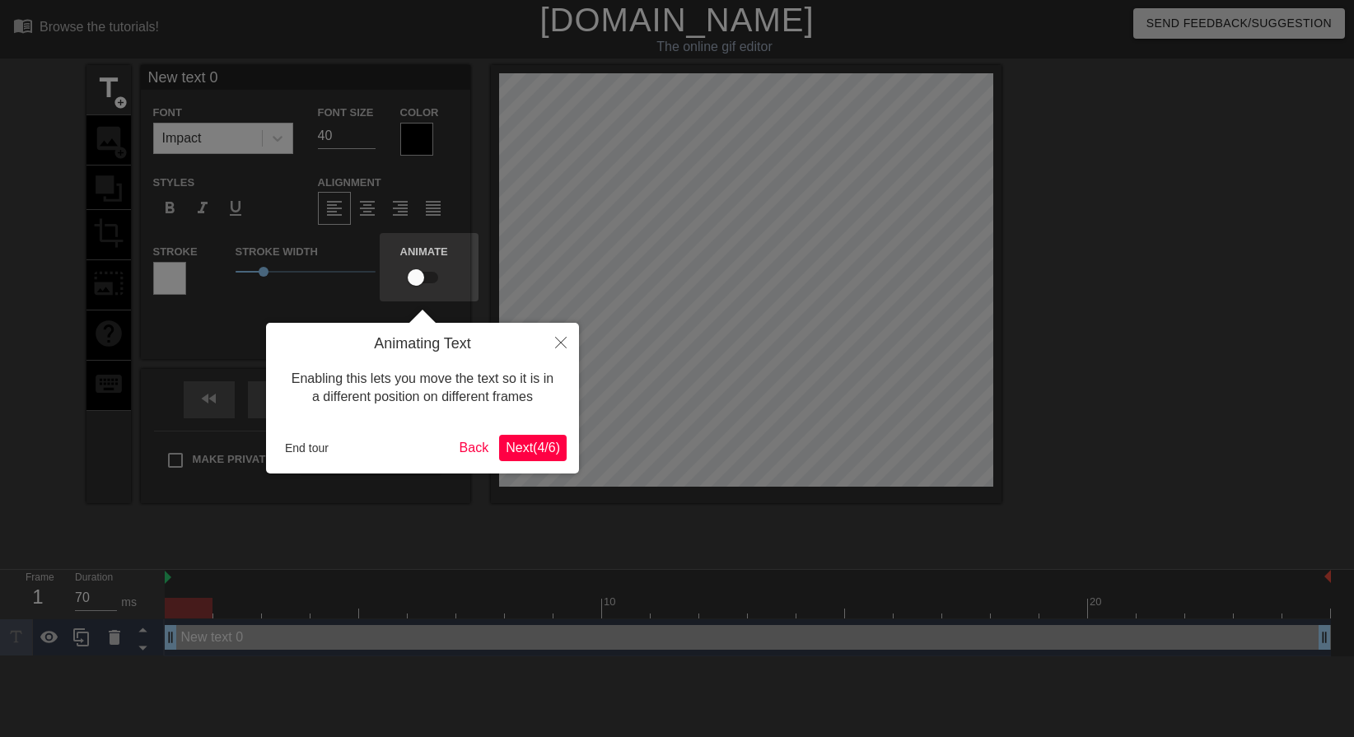
click at [509, 443] on span "Next ( 4 / 6 )" at bounding box center [533, 447] width 54 height 14
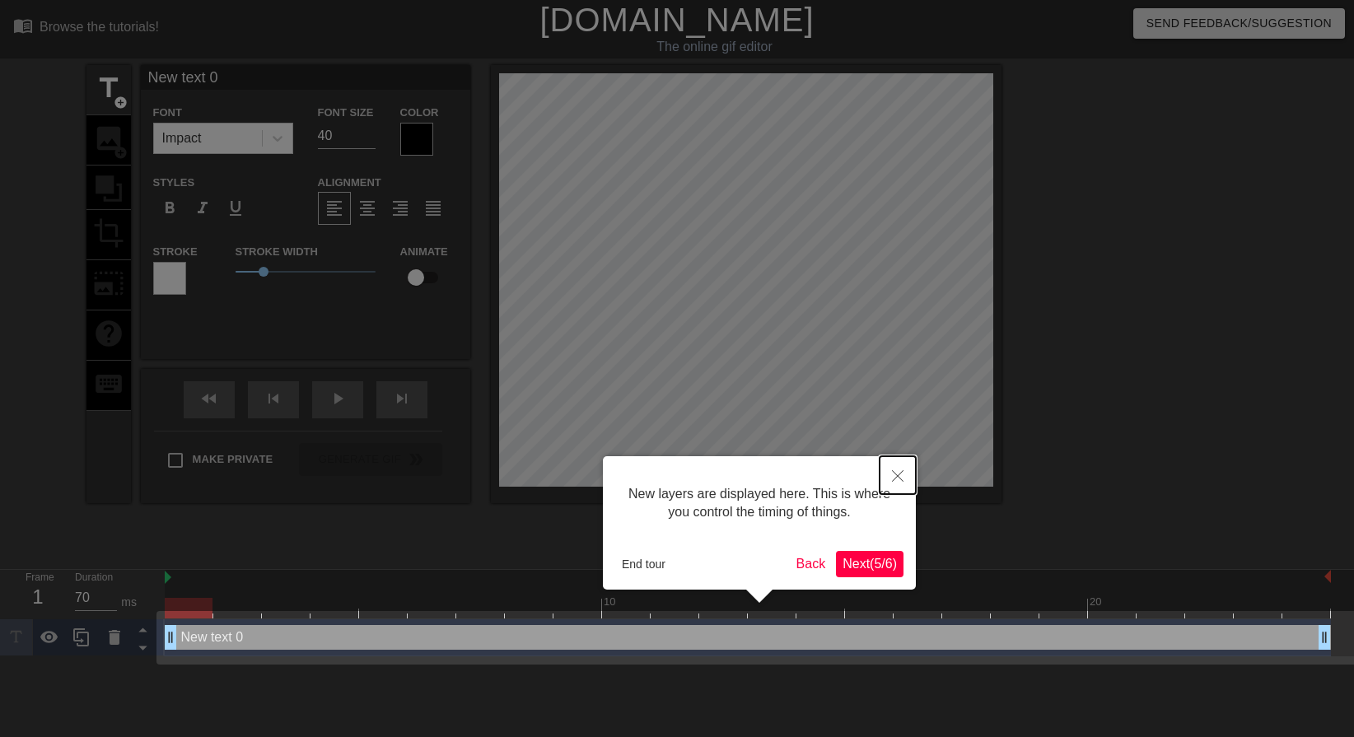
click at [897, 474] on icon "Close" at bounding box center [898, 476] width 12 height 12
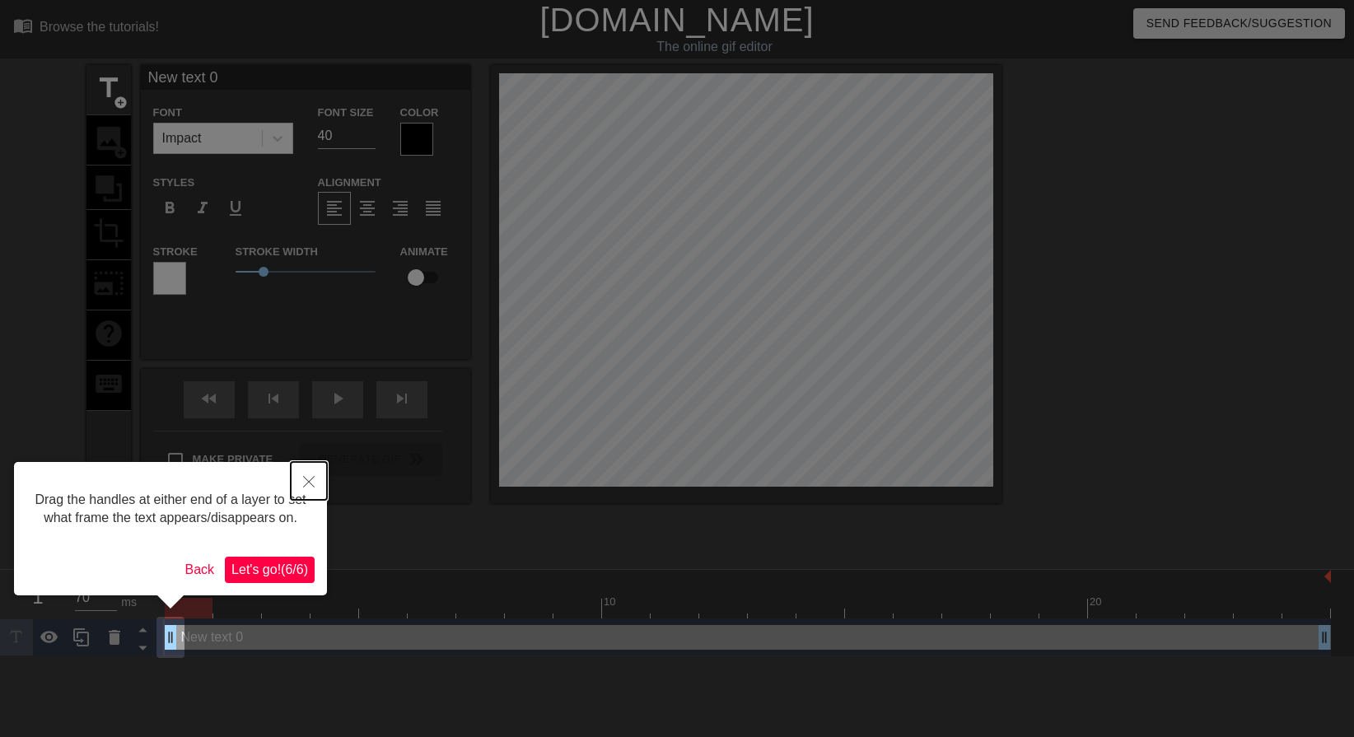
click at [306, 478] on icon "Close" at bounding box center [309, 482] width 12 height 12
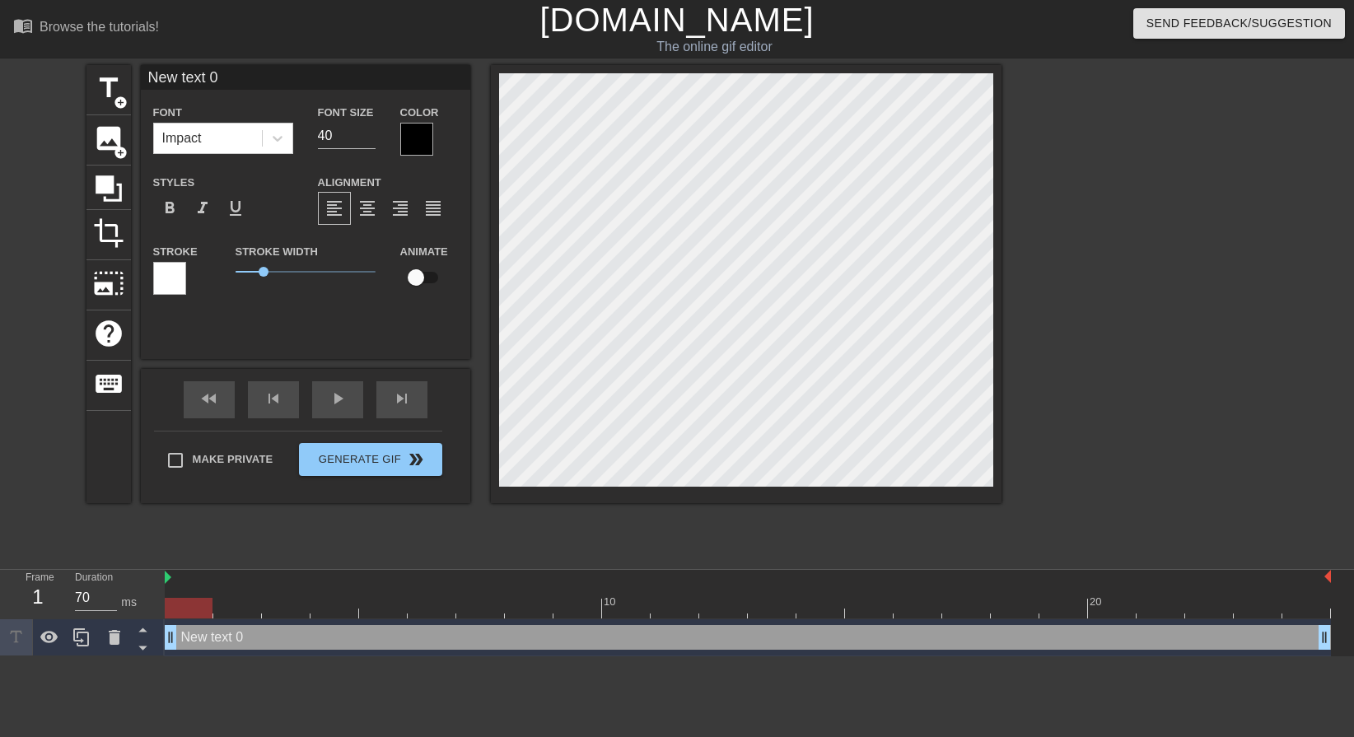
type input "S"
type textarea "S"
type input "Sh"
type textarea "Sh"
type input "She"
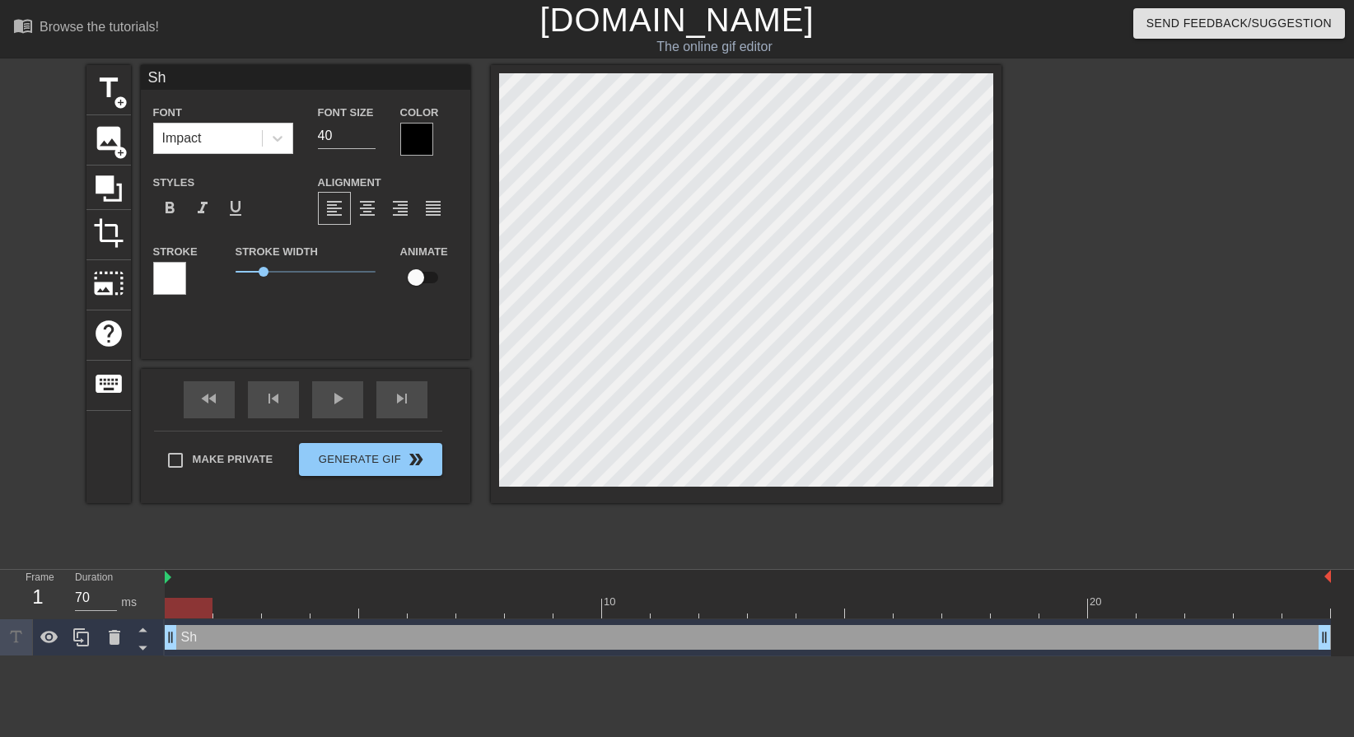
type textarea "She"
type input "Shel"
type textarea "Shel"
type input "[PERSON_NAME]"
type textarea "[PERSON_NAME]"
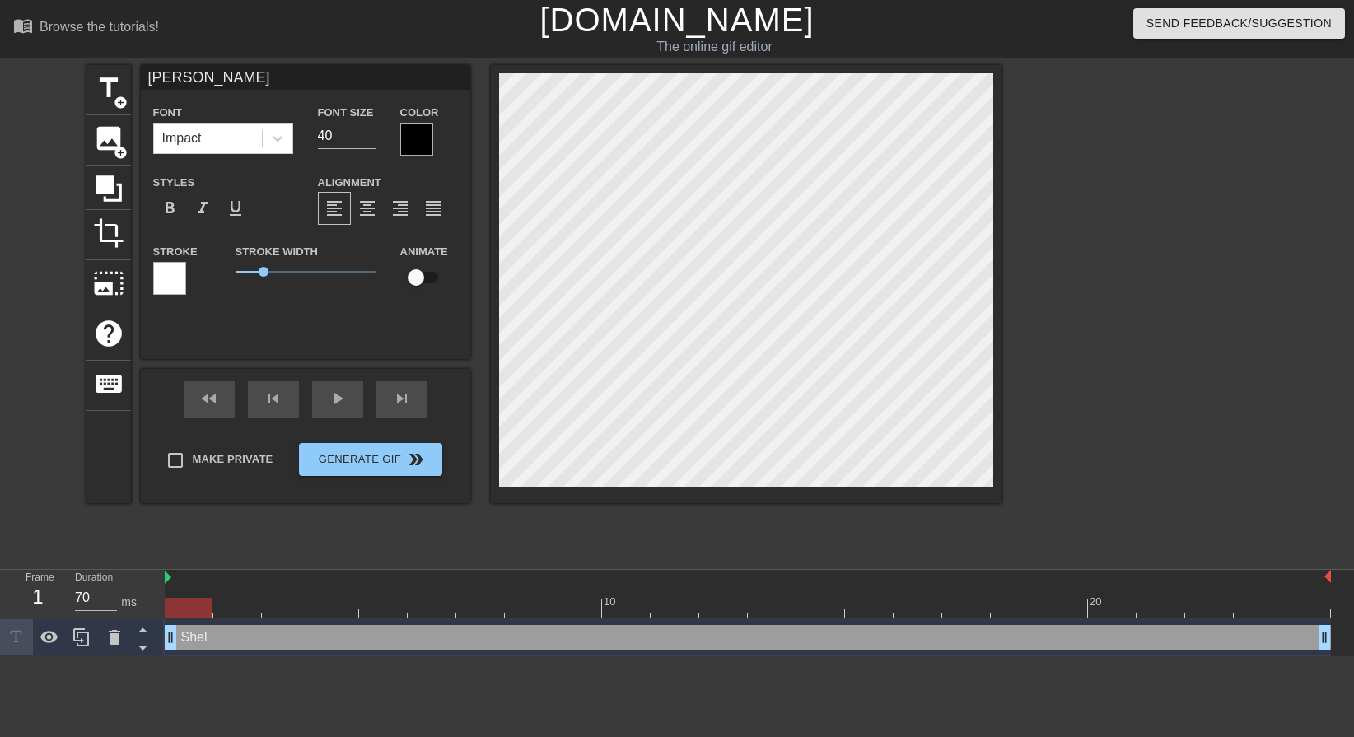
scroll to position [2, 2]
type input "[PERSON_NAME]"
type textarea "[PERSON_NAME]"
type input "[PERSON_NAME]"
type textarea "[PERSON_NAME]"
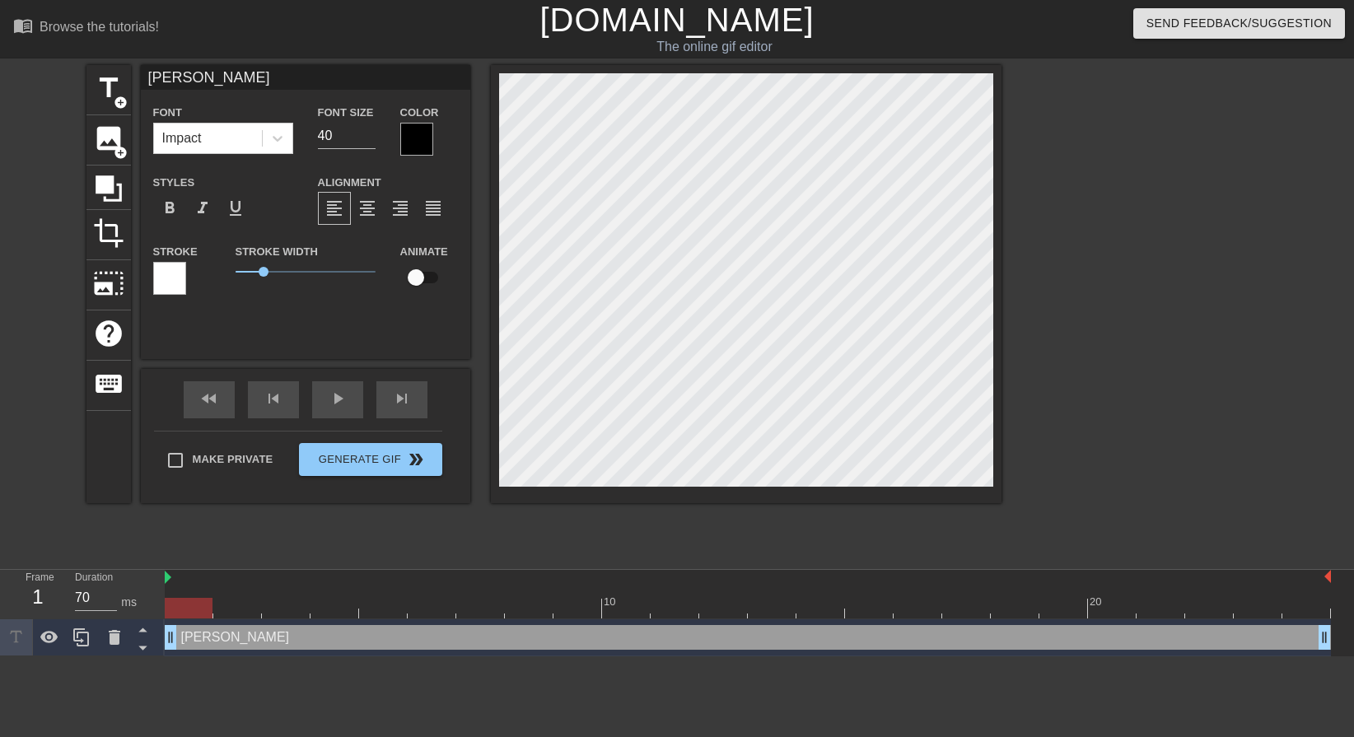
type input "Shel"
type textarea "Shel"
type input "She"
type textarea "She"
type input "Sh"
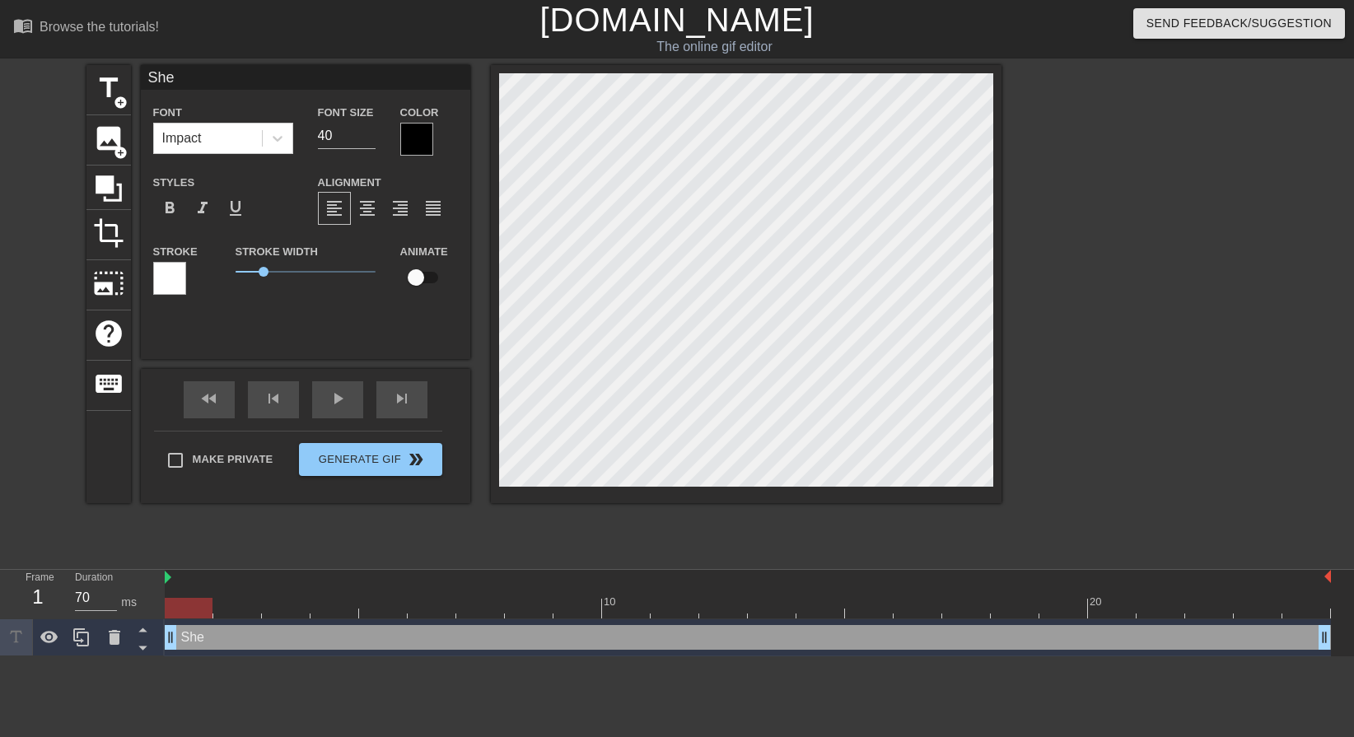
type textarea "Sh"
type input "S"
type textarea "S"
type input "G"
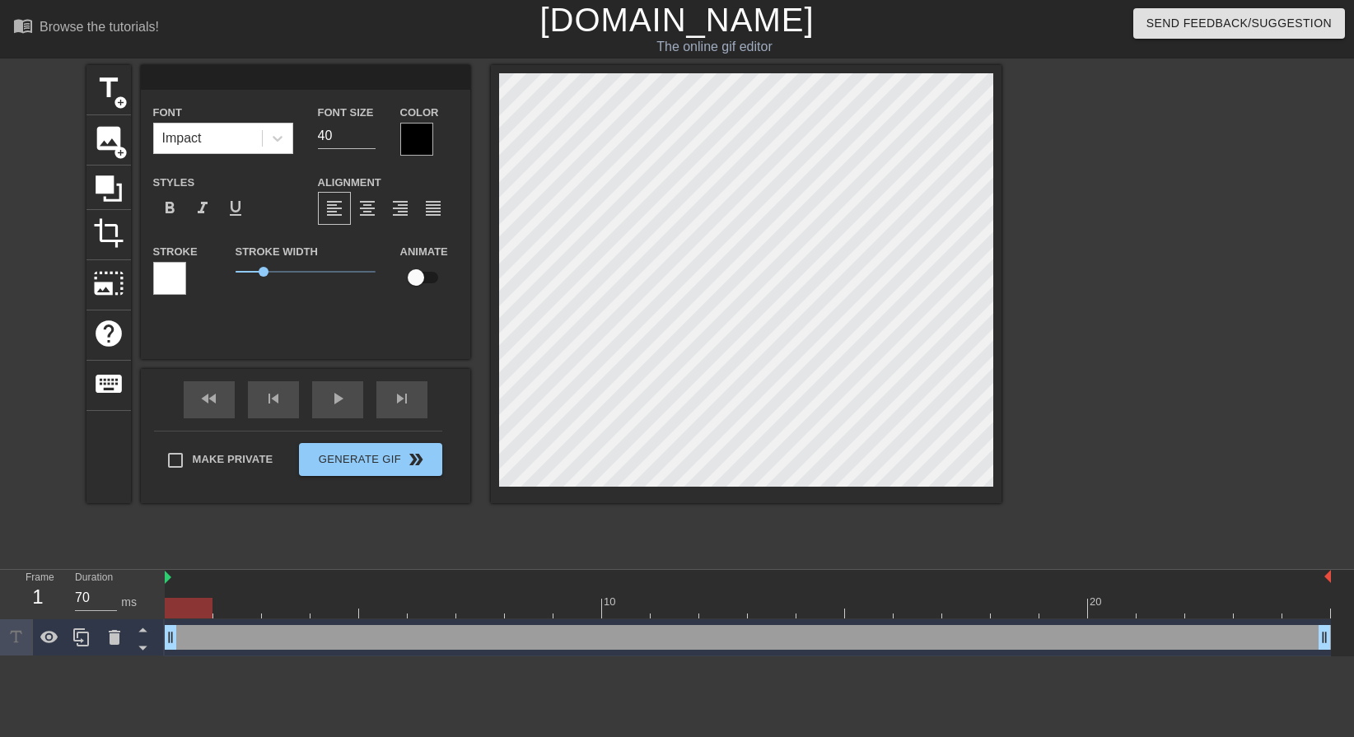
type textarea "G"
type input "Ga"
type textarea "Ga"
type input "Gai"
type textarea "Gai"
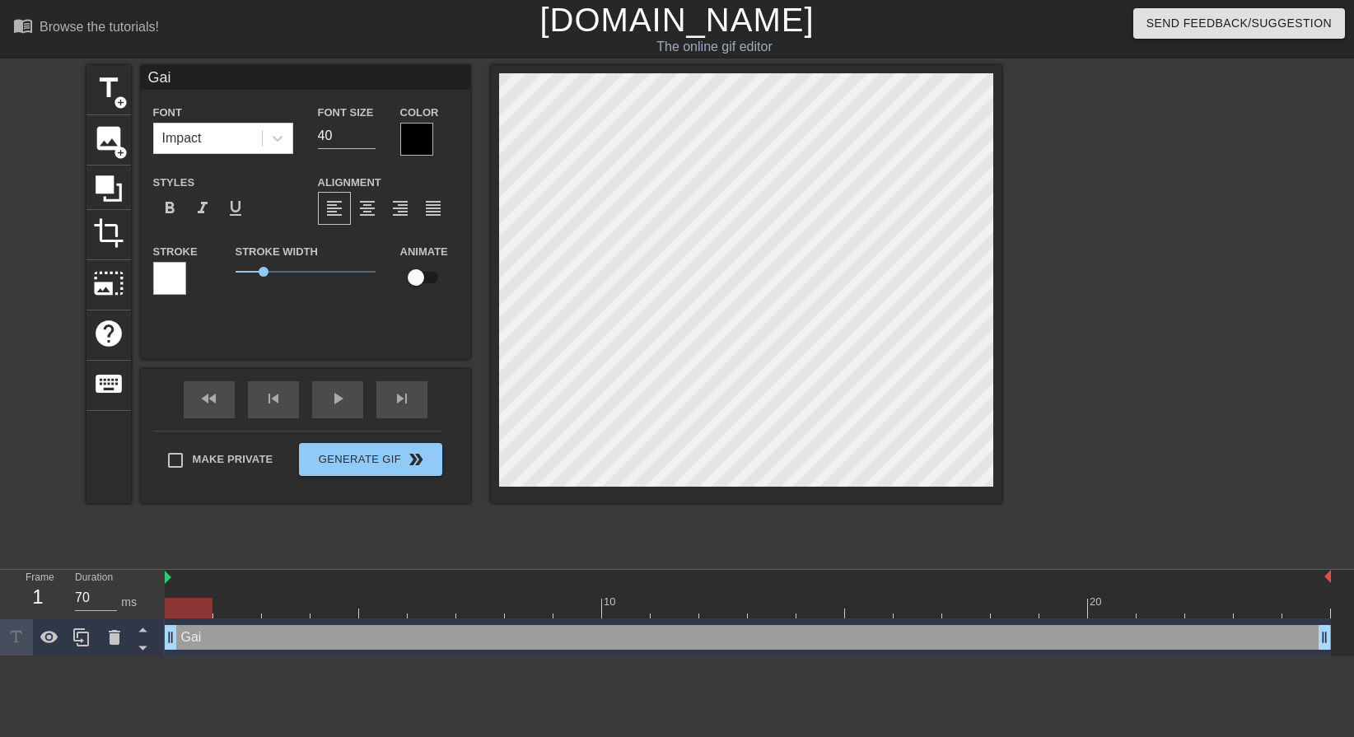
type input "[PERSON_NAME]"
type textarea "[PERSON_NAME]"
type input "[PERSON_NAME]"
type textarea "[PERSON_NAME]"
type input "[PERSON_NAME]"
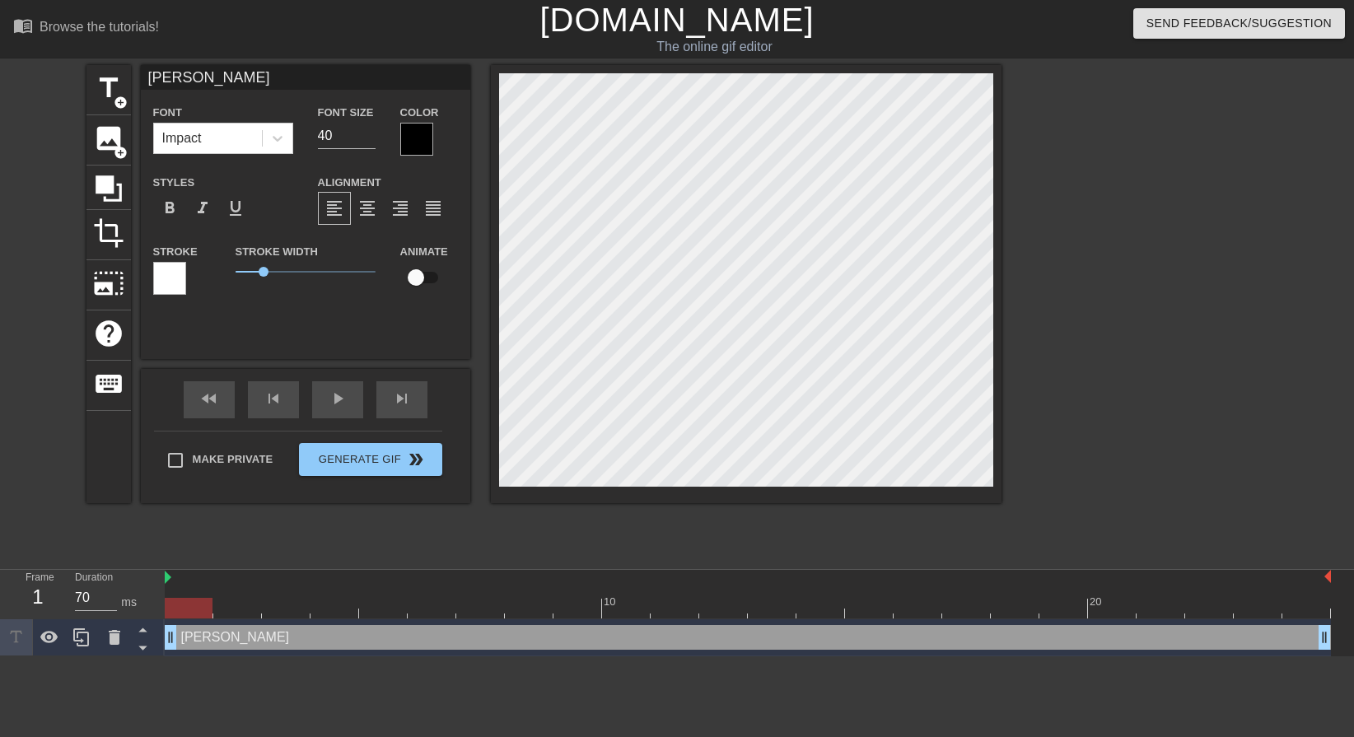
type textarea "[PERSON_NAME]"
type input "[PERSON_NAME]!"
type textarea "[PERSON_NAME]!"
click at [278, 130] on icon at bounding box center [277, 138] width 16 height 16
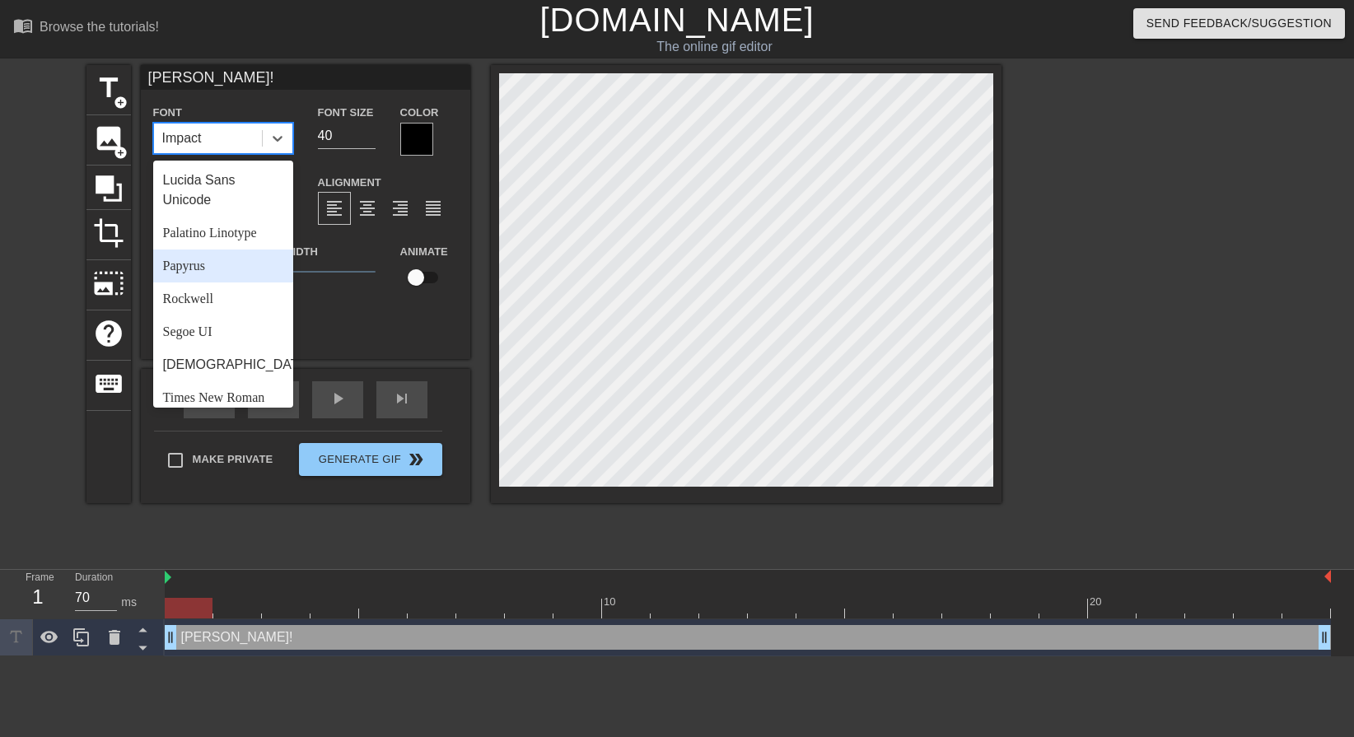
scroll to position [589, 0]
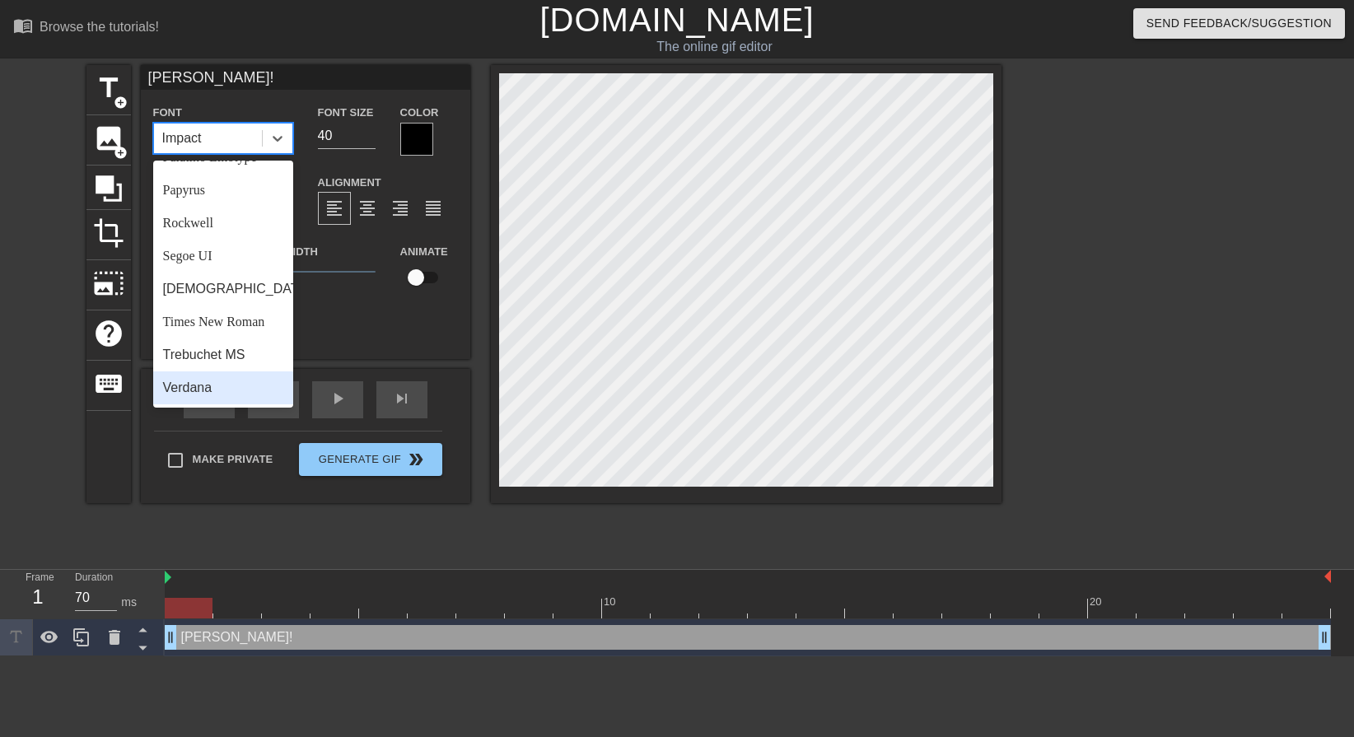
click at [231, 384] on div "Verdana" at bounding box center [223, 387] width 140 height 33
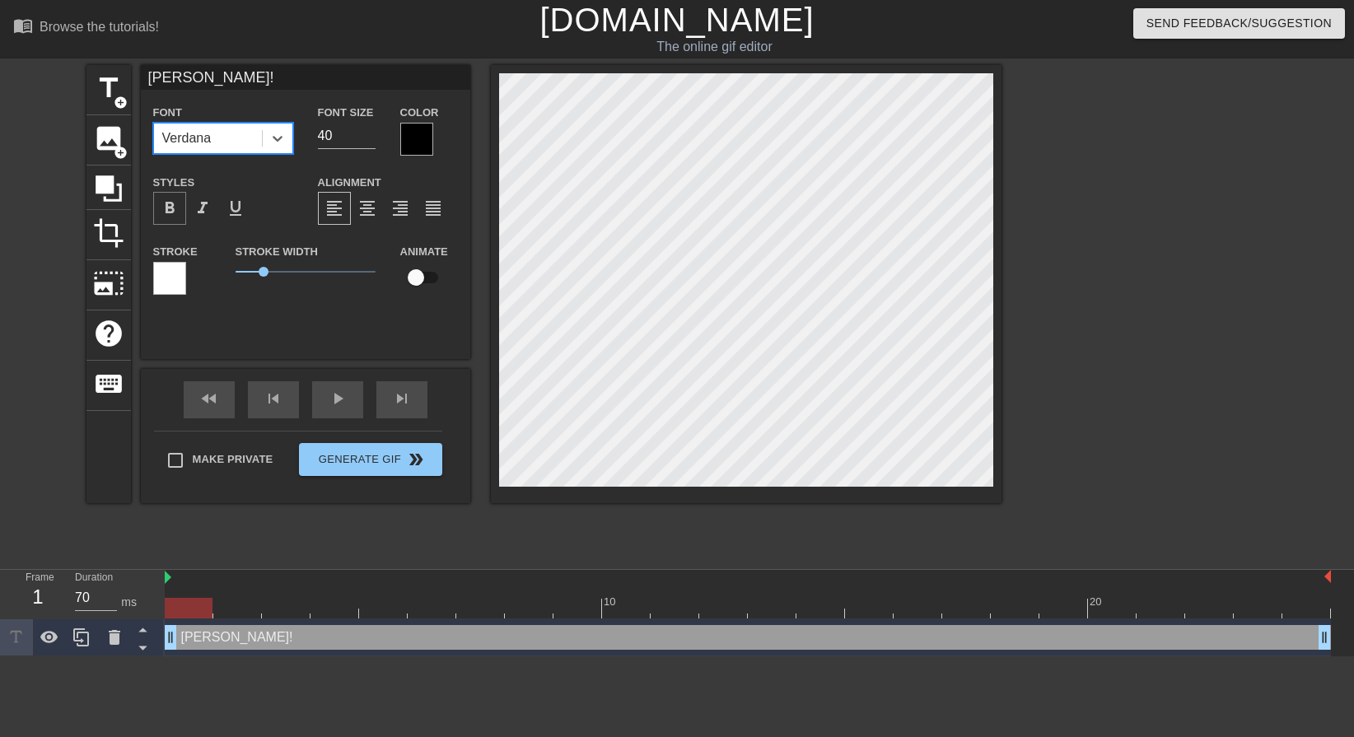
click at [177, 206] on span "format_bold" at bounding box center [170, 208] width 20 height 20
click at [172, 277] on div at bounding box center [169, 278] width 33 height 33
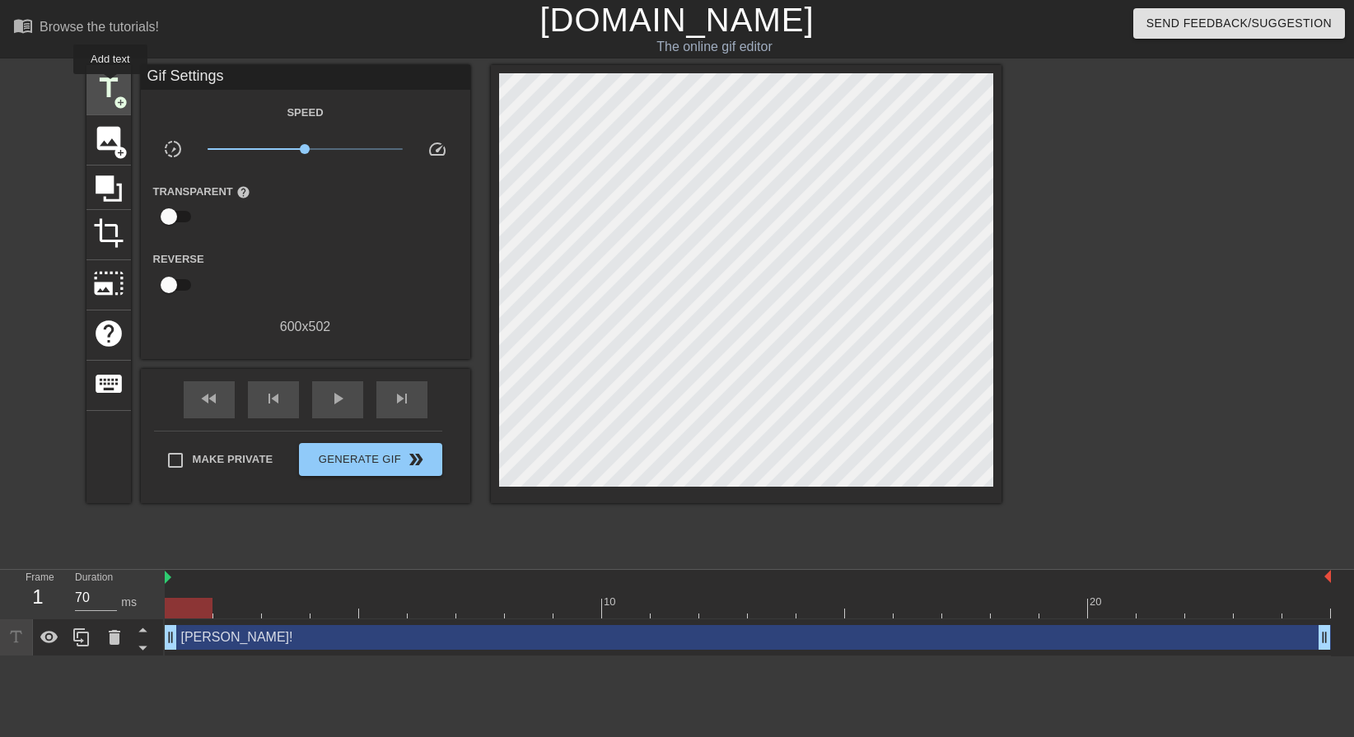
click at [106, 84] on span "title" at bounding box center [108, 87] width 31 height 31
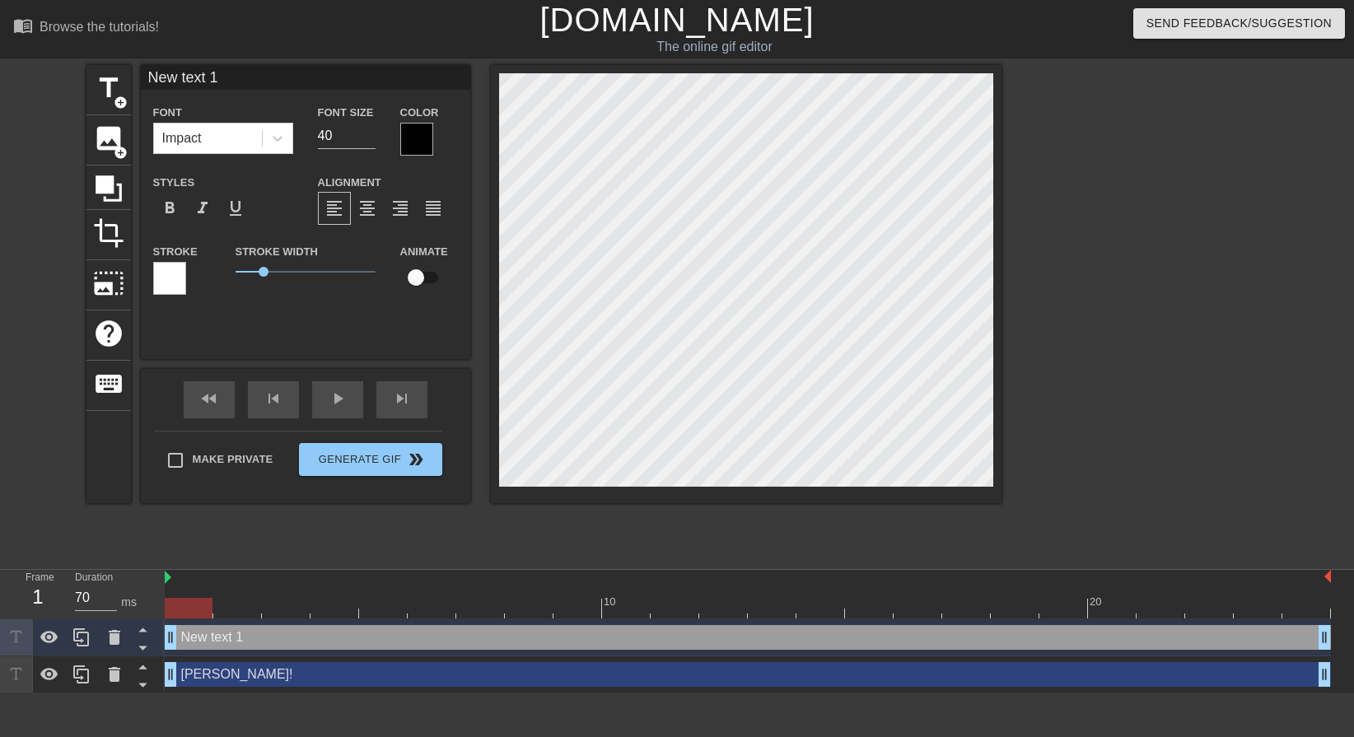
click at [407, 136] on div at bounding box center [416, 139] width 33 height 33
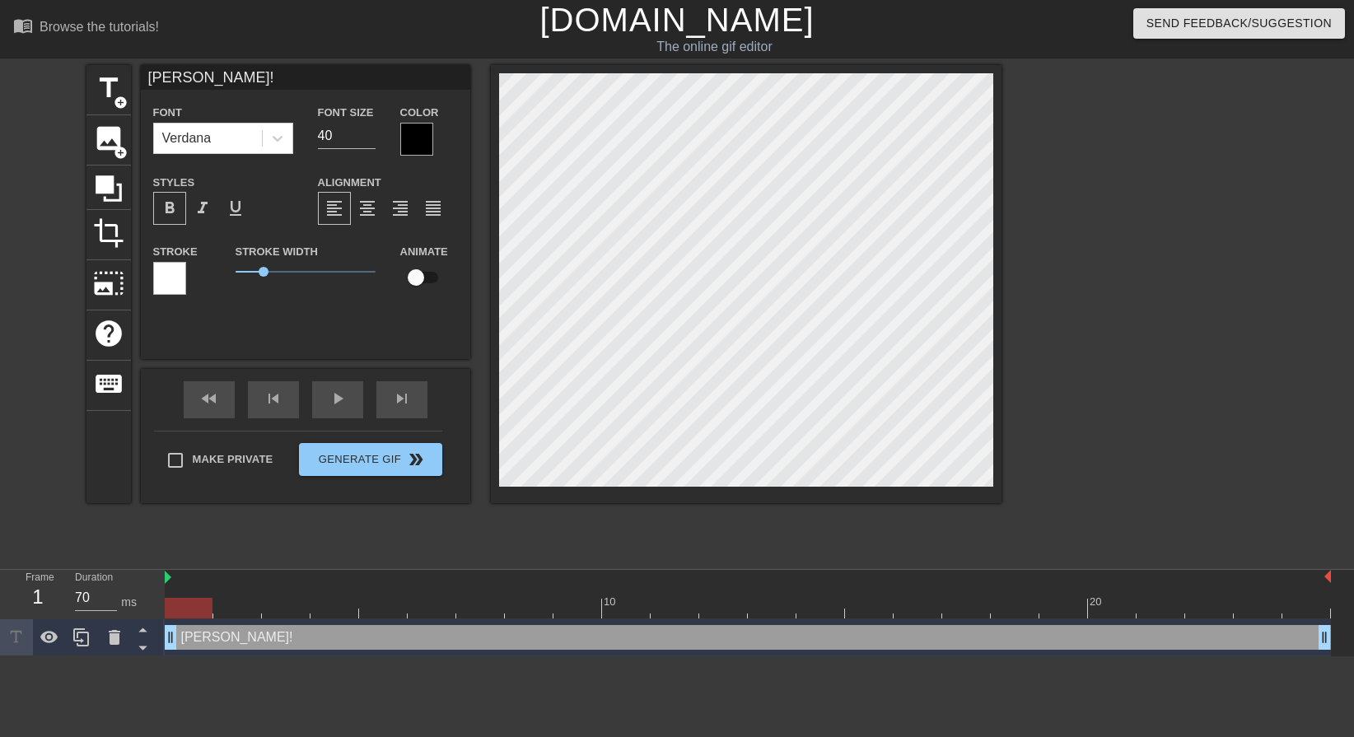
click at [416, 130] on div at bounding box center [416, 139] width 33 height 33
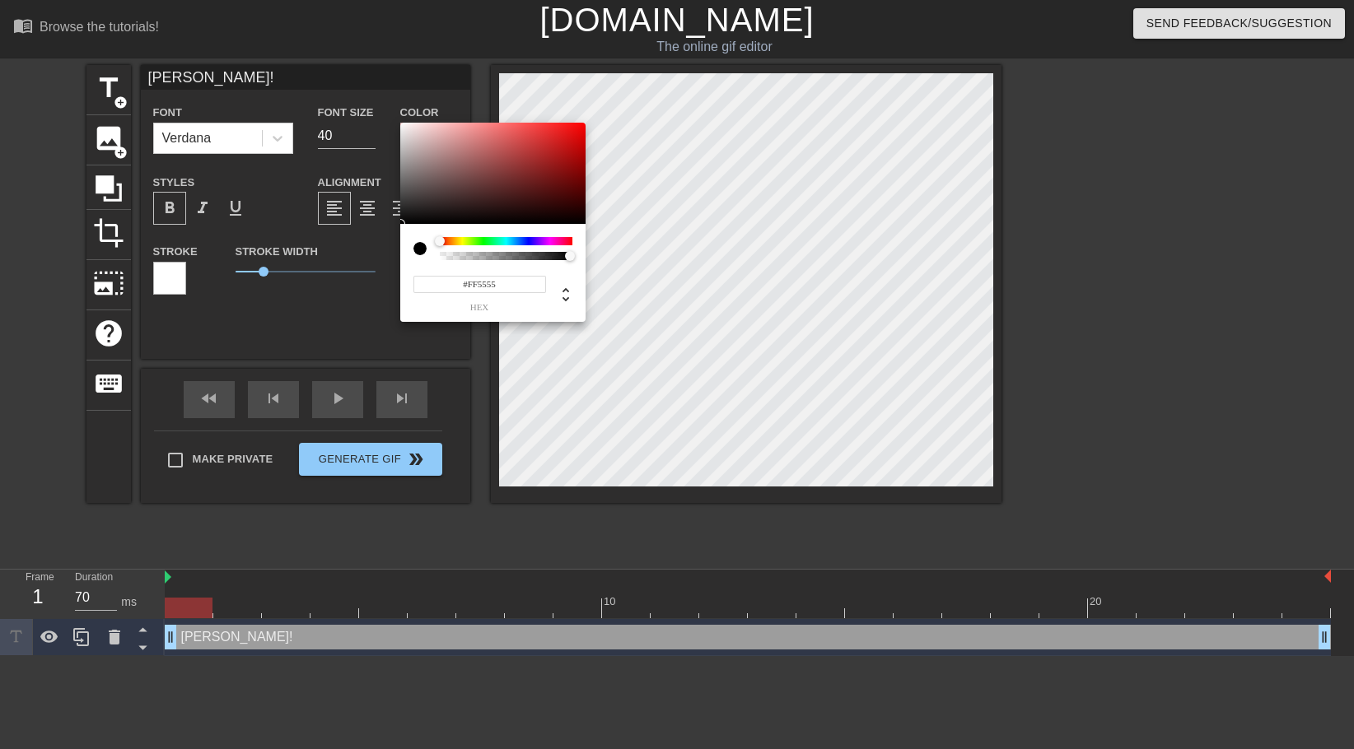
type input "#FFFFFF"
drag, startPoint x: 408, startPoint y: 128, endPoint x: 395, endPoint y: 115, distance: 18.6
click at [395, 115] on div "#FFFFFF hex" at bounding box center [677, 374] width 1354 height 749
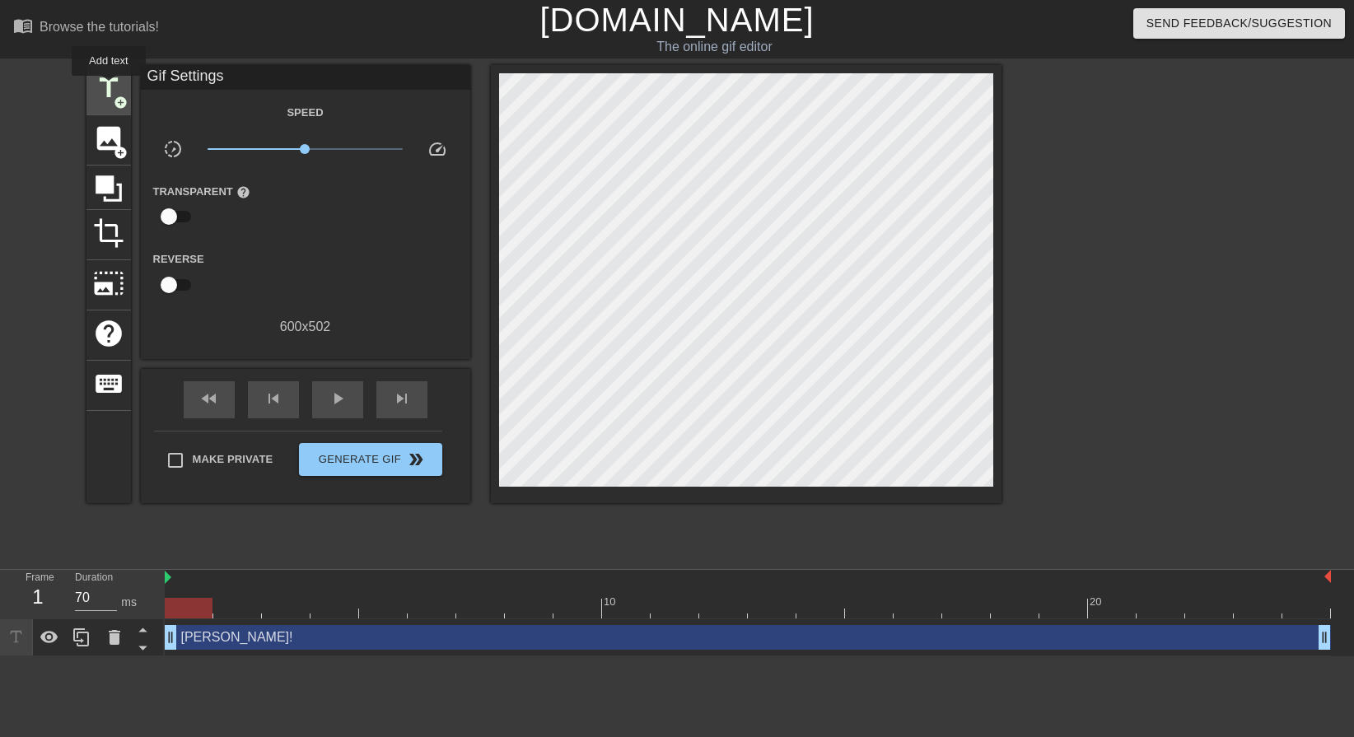
click at [105, 82] on span "title" at bounding box center [108, 87] width 31 height 31
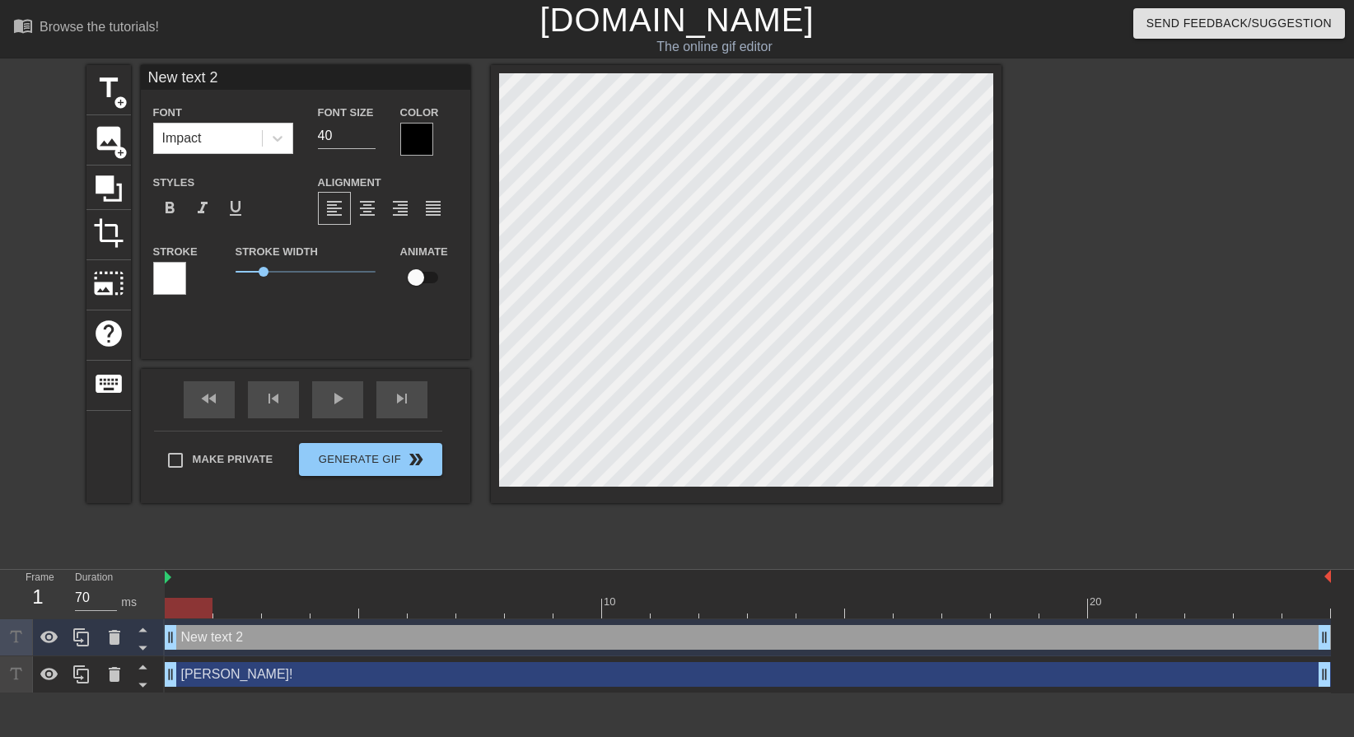
type input "New txt 2"
type textarea "New txt 2"
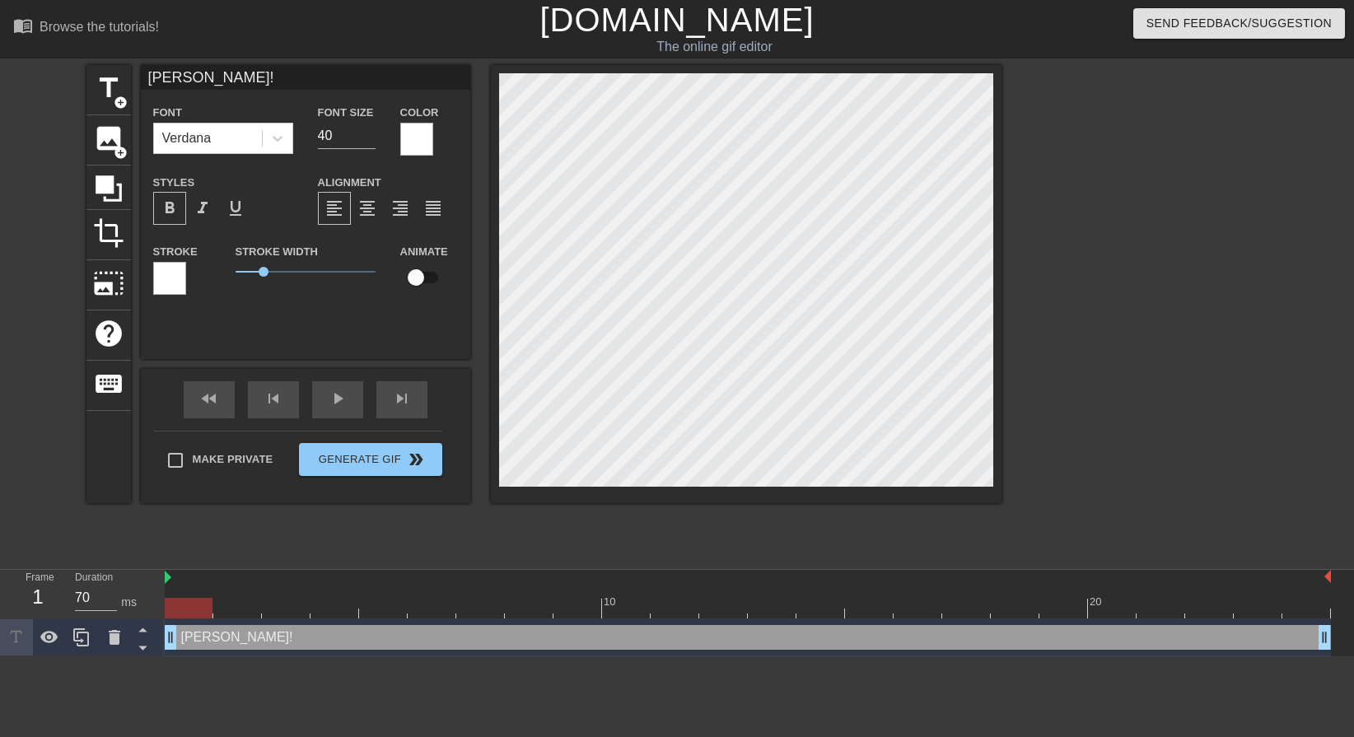
click at [171, 273] on div at bounding box center [169, 278] width 33 height 33
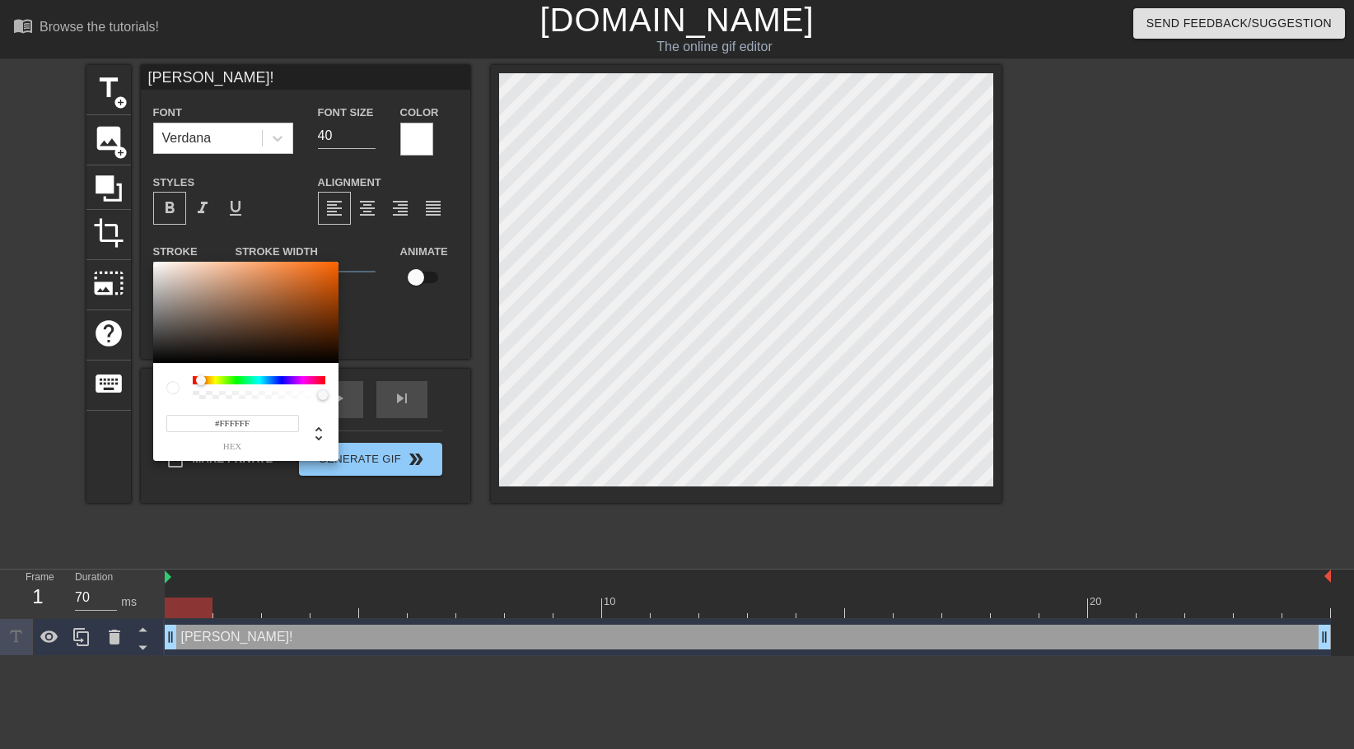
drag, startPoint x: 191, startPoint y: 381, endPoint x: 201, endPoint y: 382, distance: 9.9
click at [201, 382] on div at bounding box center [201, 380] width 10 height 10
type input "#B84800"
drag, startPoint x: 310, startPoint y: 289, endPoint x: 347, endPoint y: 290, distance: 36.2
click at [347, 290] on div "#B84800 hex" at bounding box center [677, 374] width 1354 height 749
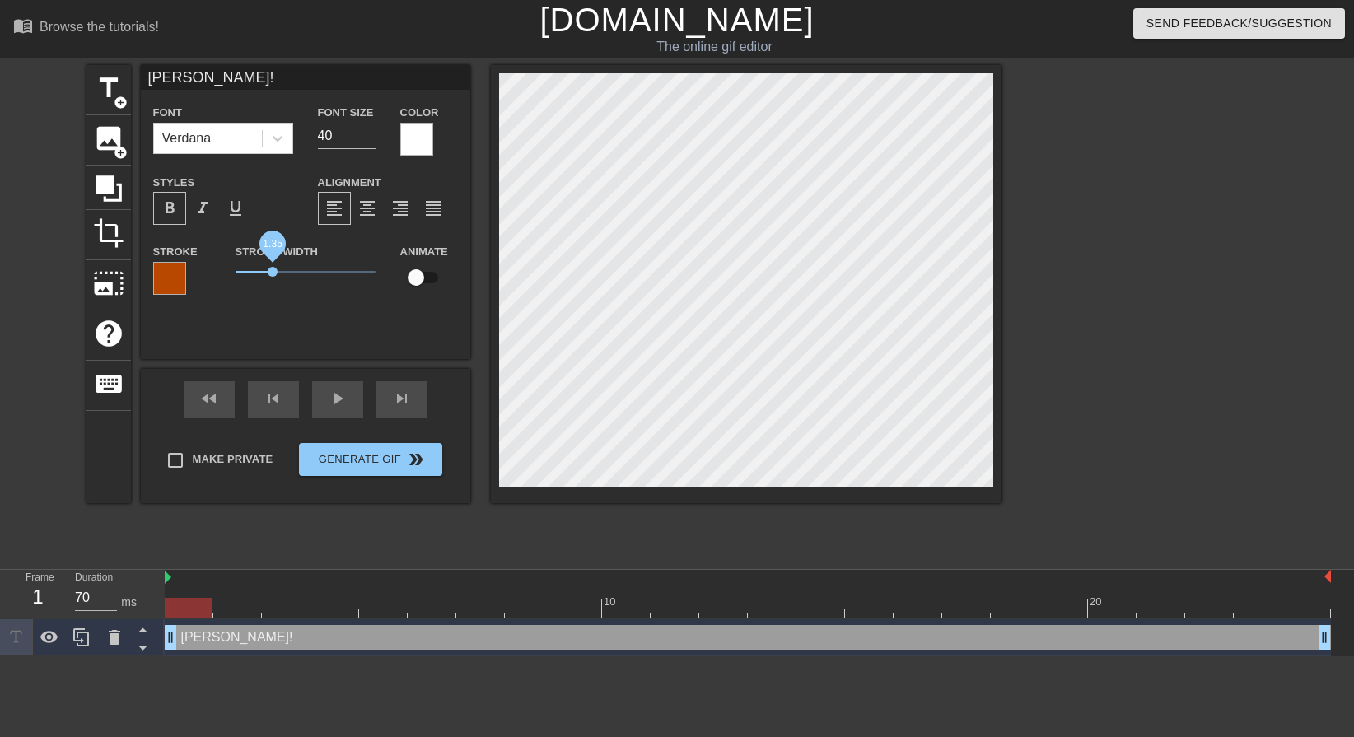
click at [273, 268] on span "1.35" at bounding box center [273, 272] width 10 height 10
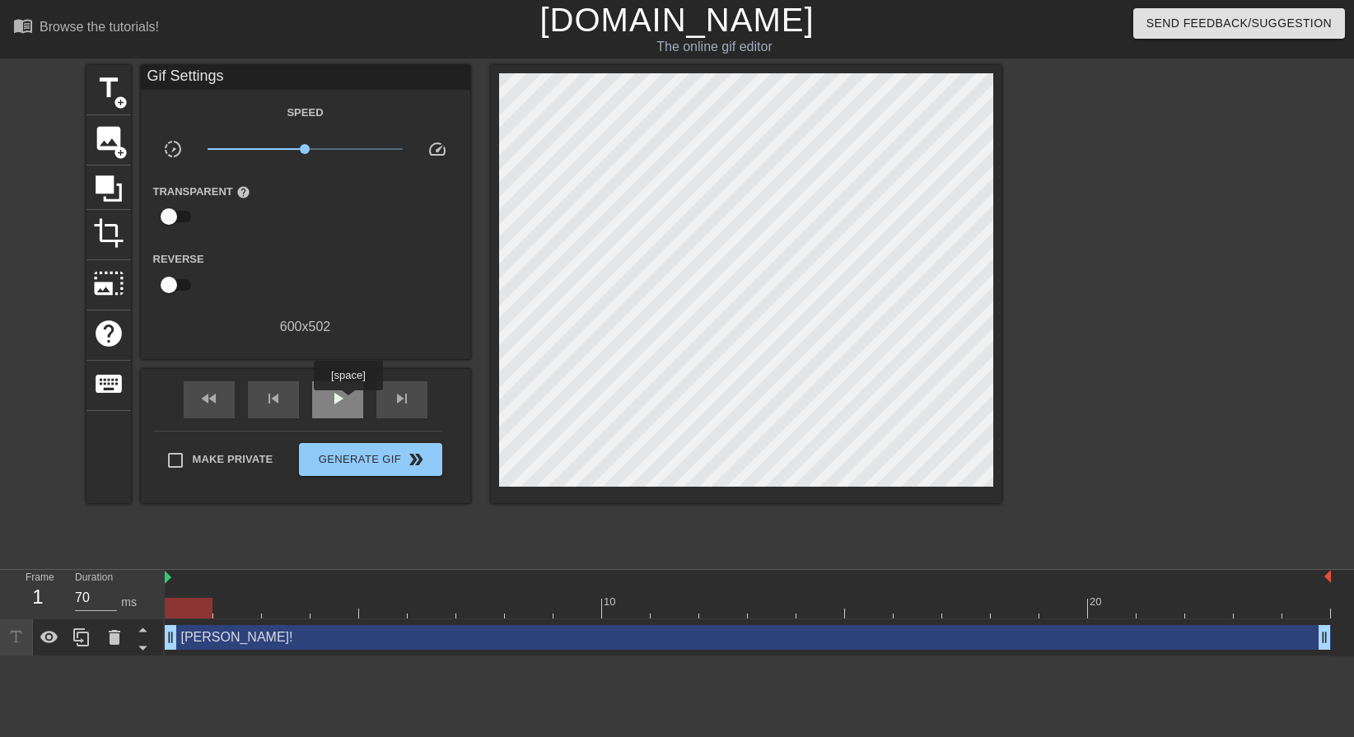
click at [347, 402] on div "play_arrow" at bounding box center [337, 399] width 51 height 37
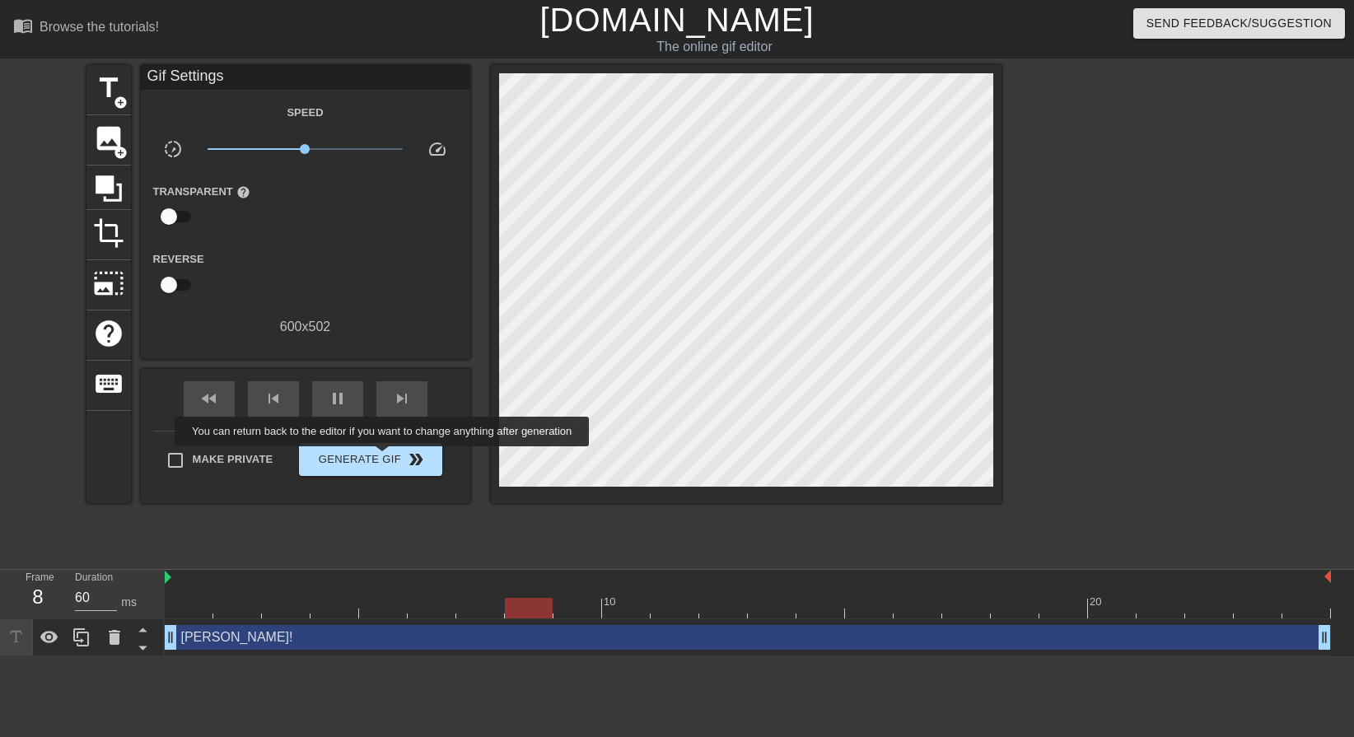
type input "70"
click at [384, 458] on span "Generate Gif double_arrow" at bounding box center [369, 460] width 129 height 20
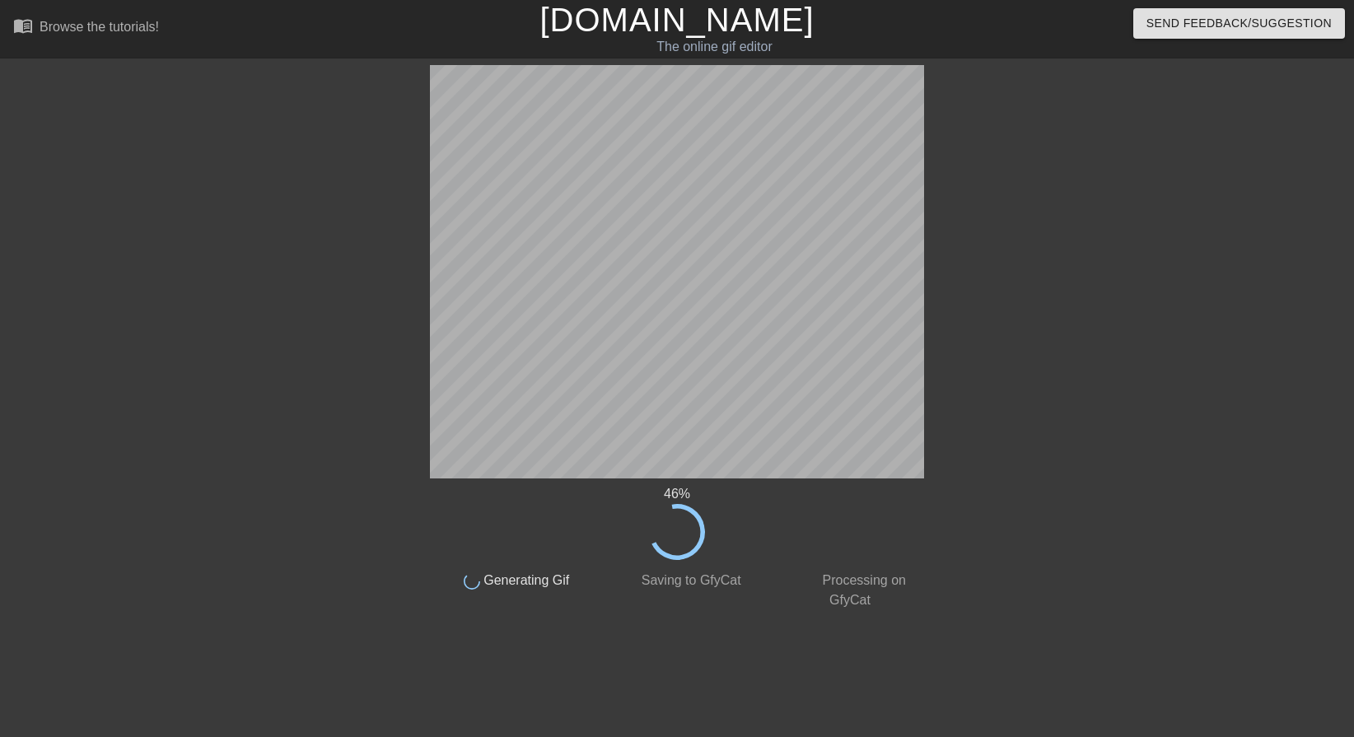
click at [1155, 484] on div at bounding box center [1066, 312] width 247 height 494
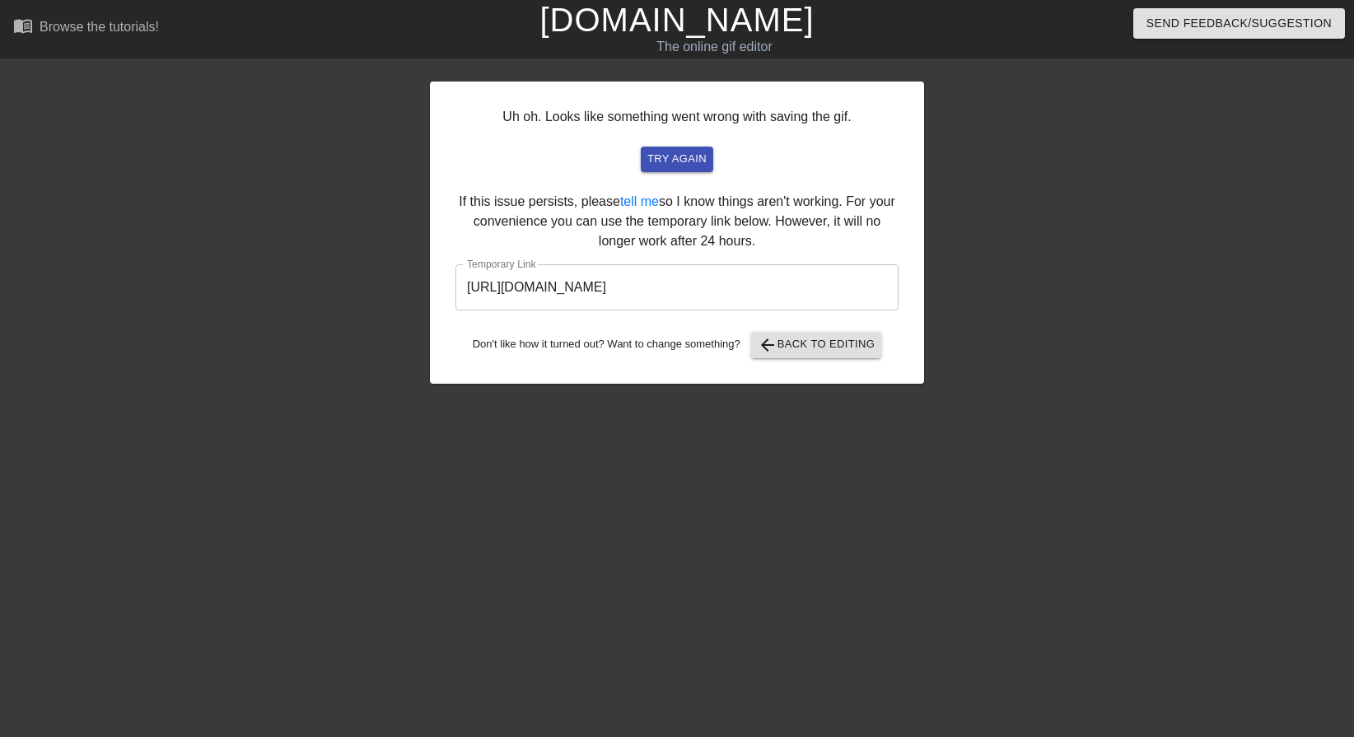
click at [1063, 416] on div at bounding box center [1066, 312] width 247 height 494
click at [1074, 430] on div at bounding box center [1066, 312] width 247 height 494
click at [723, 298] on input "[URL][DOMAIN_NAME]" at bounding box center [676, 287] width 443 height 46
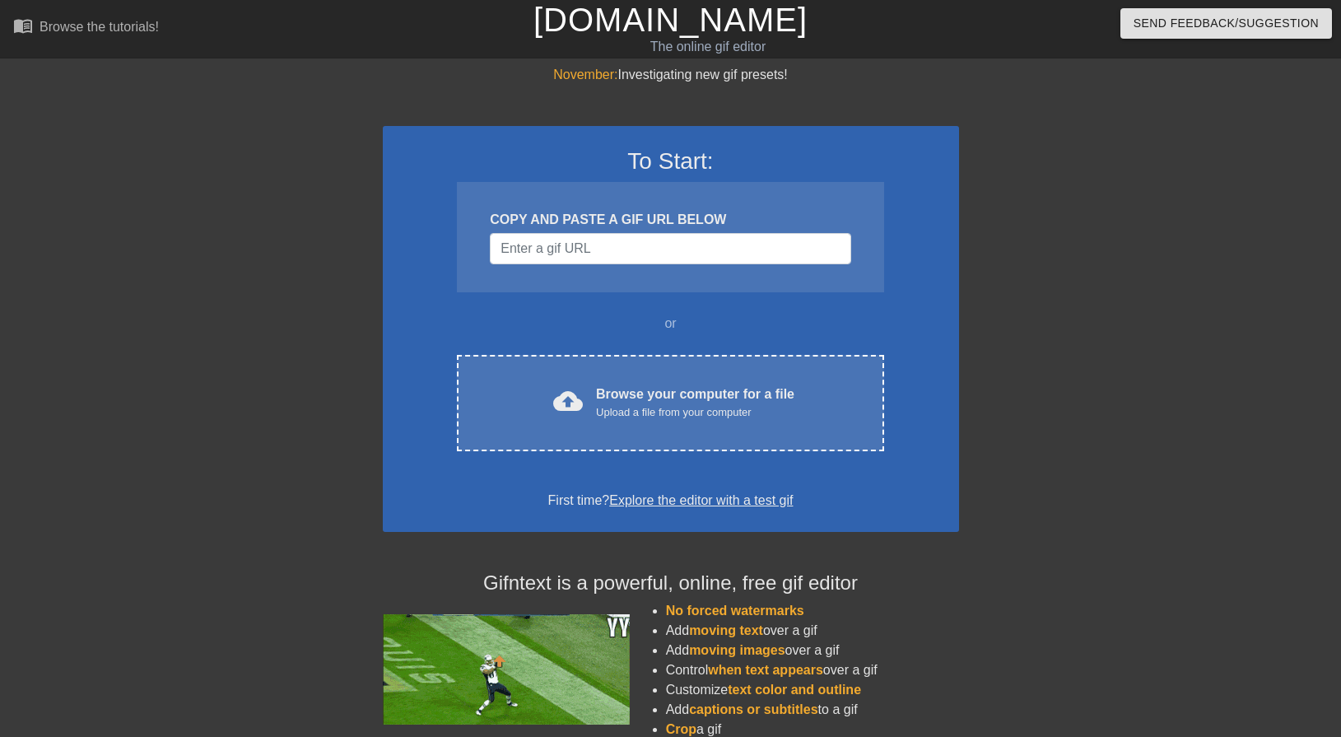
click at [1113, 354] on div at bounding box center [1102, 312] width 247 height 494
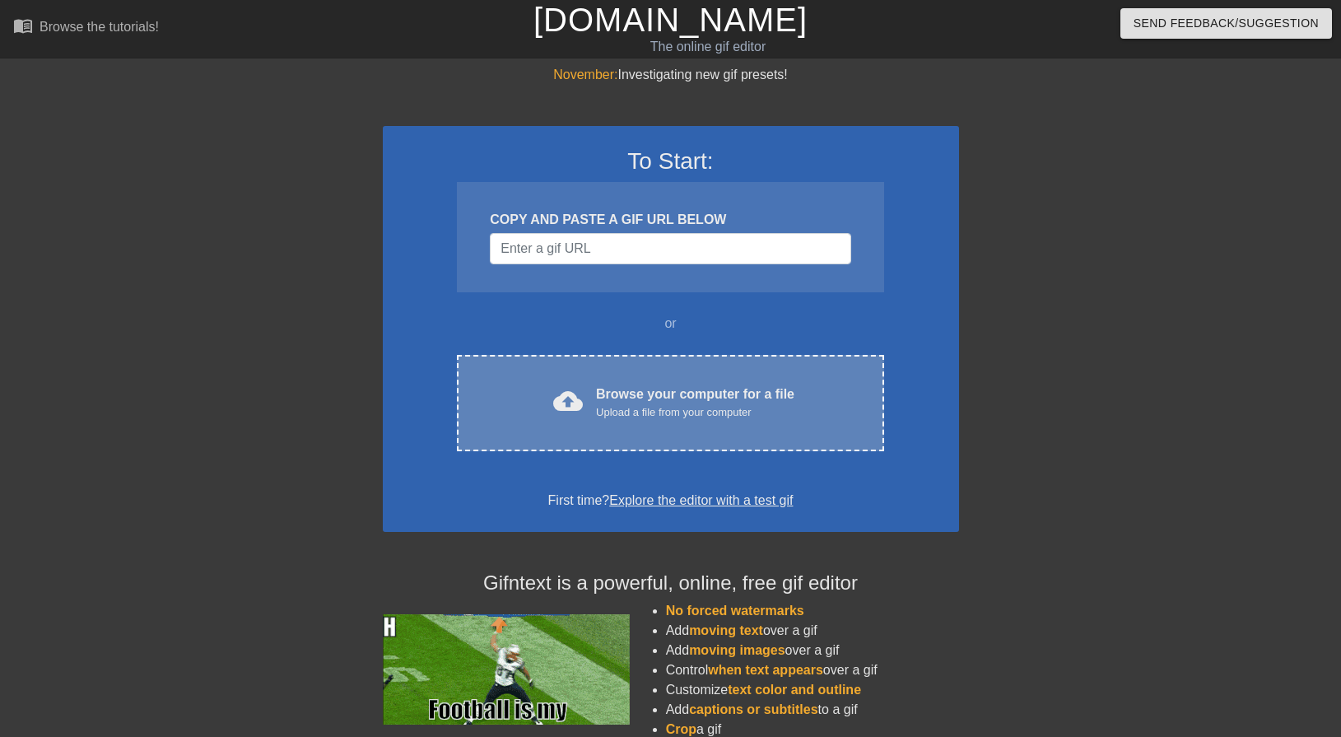
click at [724, 389] on div "Browse your computer for a file Upload a file from your computer" at bounding box center [695, 402] width 198 height 36
